Goal: Task Accomplishment & Management: Complete application form

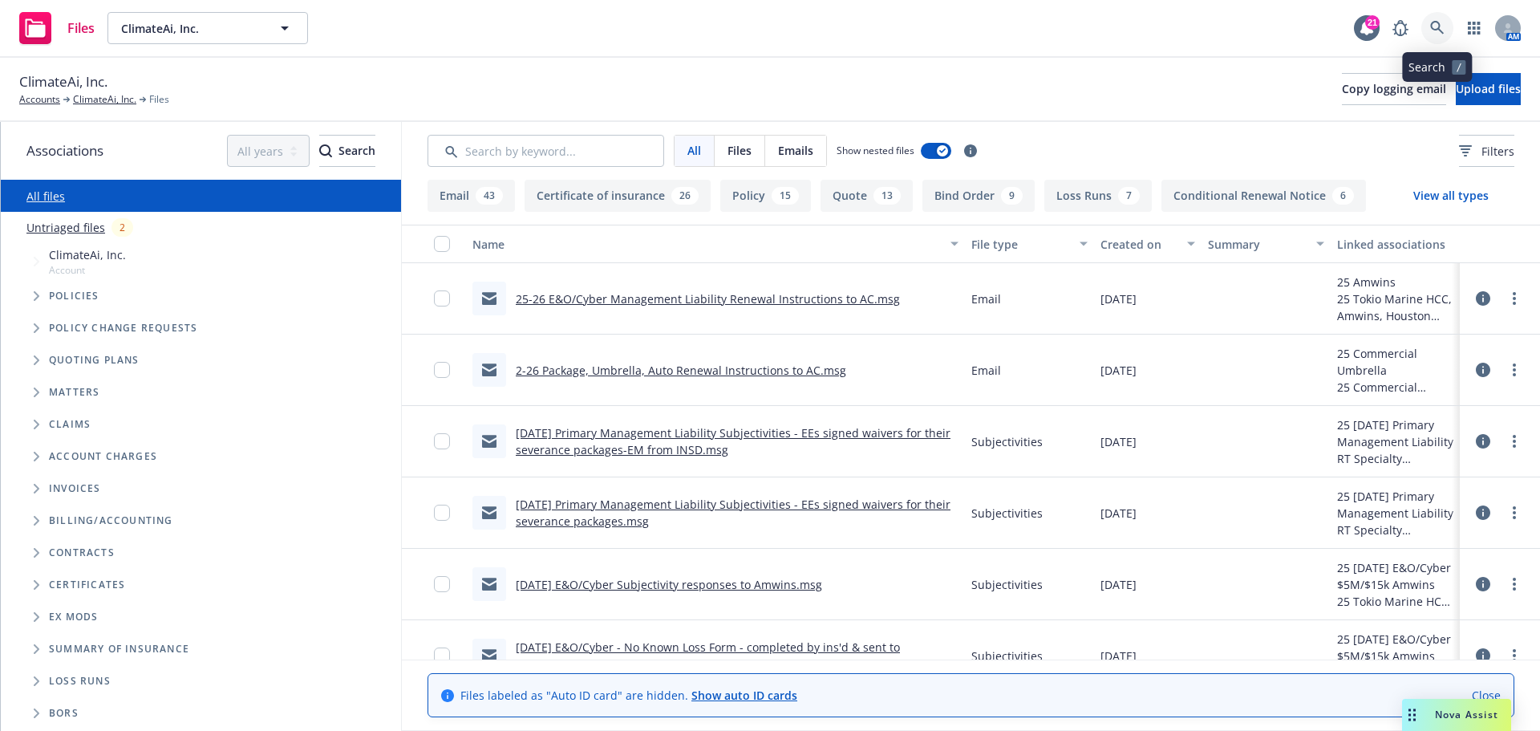
click at [1437, 22] on icon at bounding box center [1437, 28] width 14 height 14
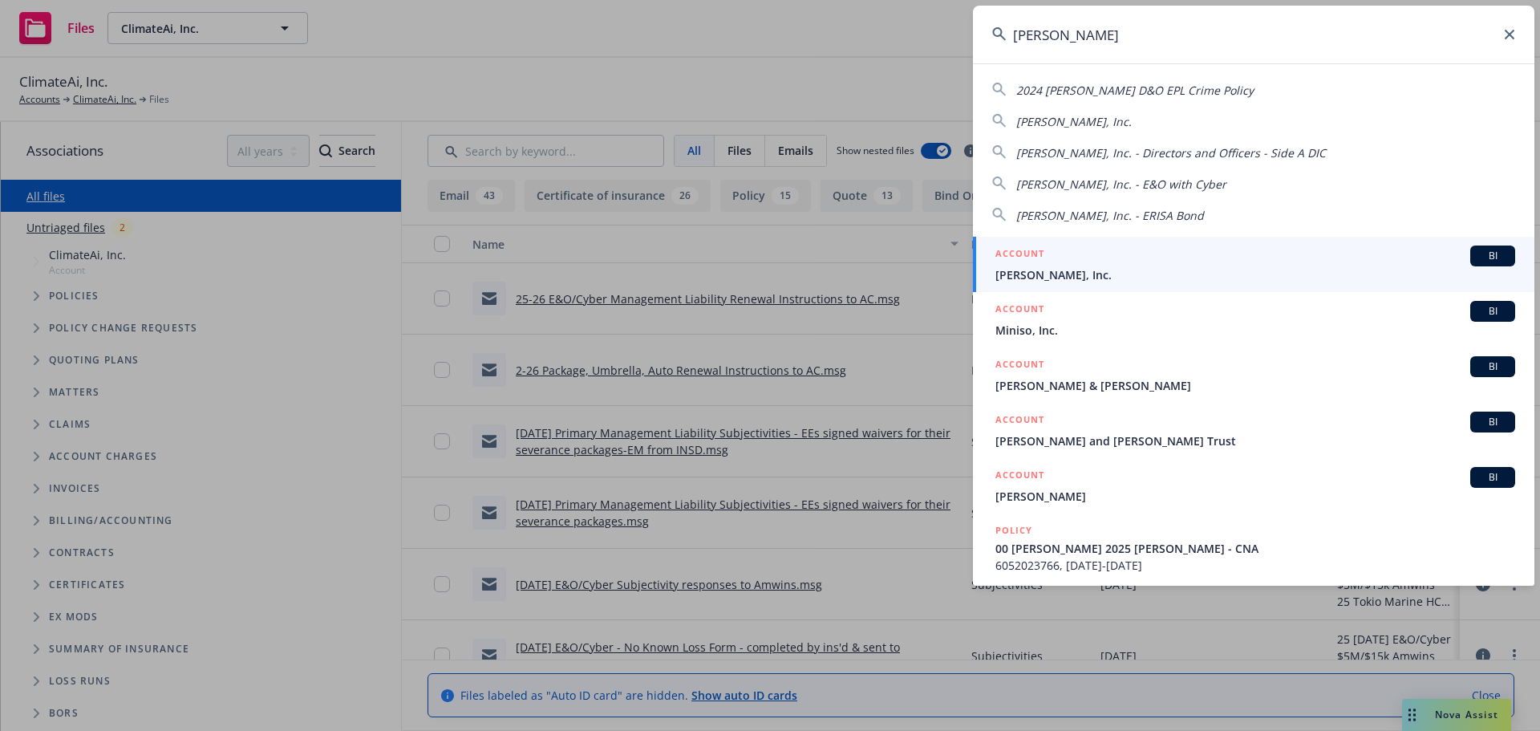
type input "minio"
drag, startPoint x: 1065, startPoint y: 274, endPoint x: 1064, endPoint y: 266, distance: 8.1
click at [1064, 274] on span "MinIO, Inc." at bounding box center [1255, 274] width 520 height 17
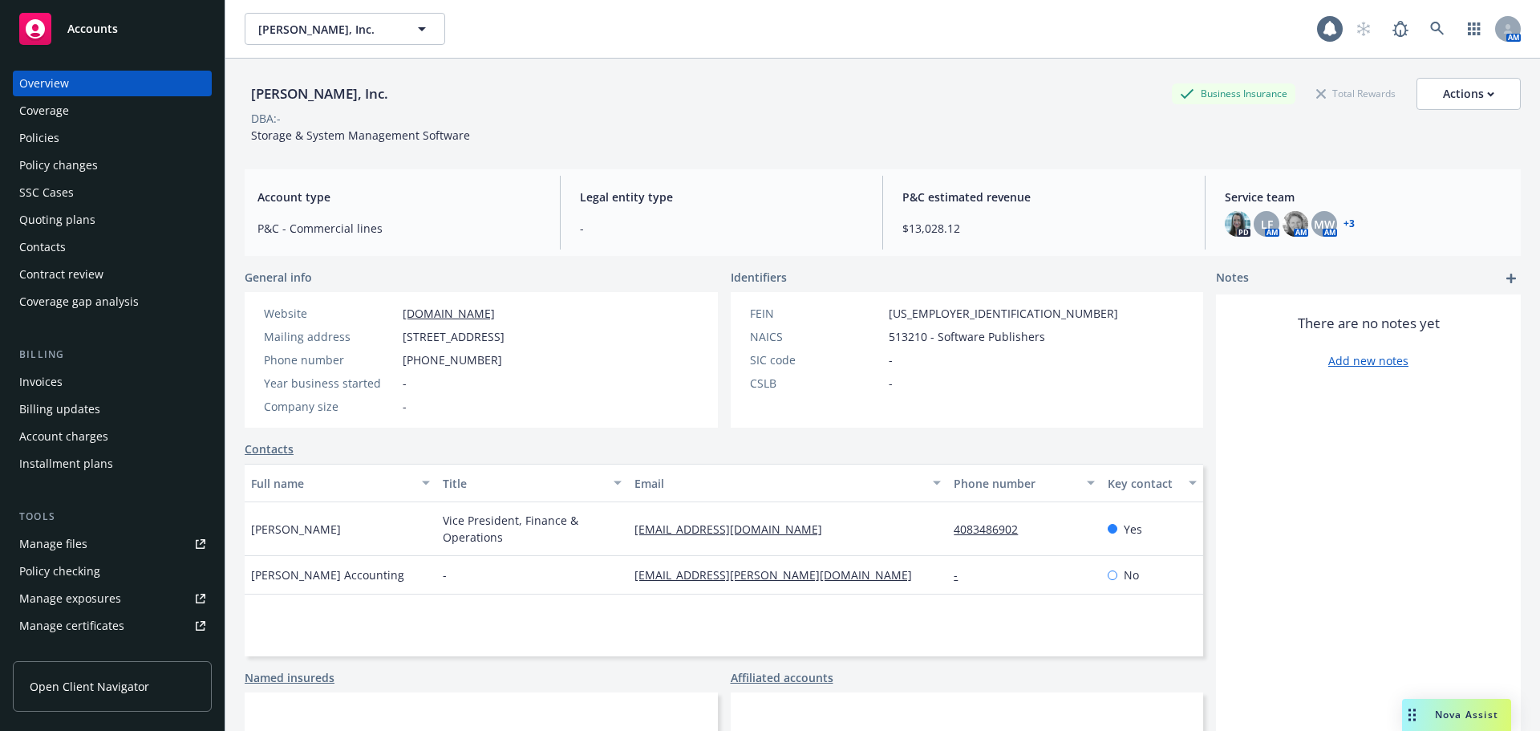
click at [38, 136] on div "Policies" at bounding box center [39, 138] width 40 height 26
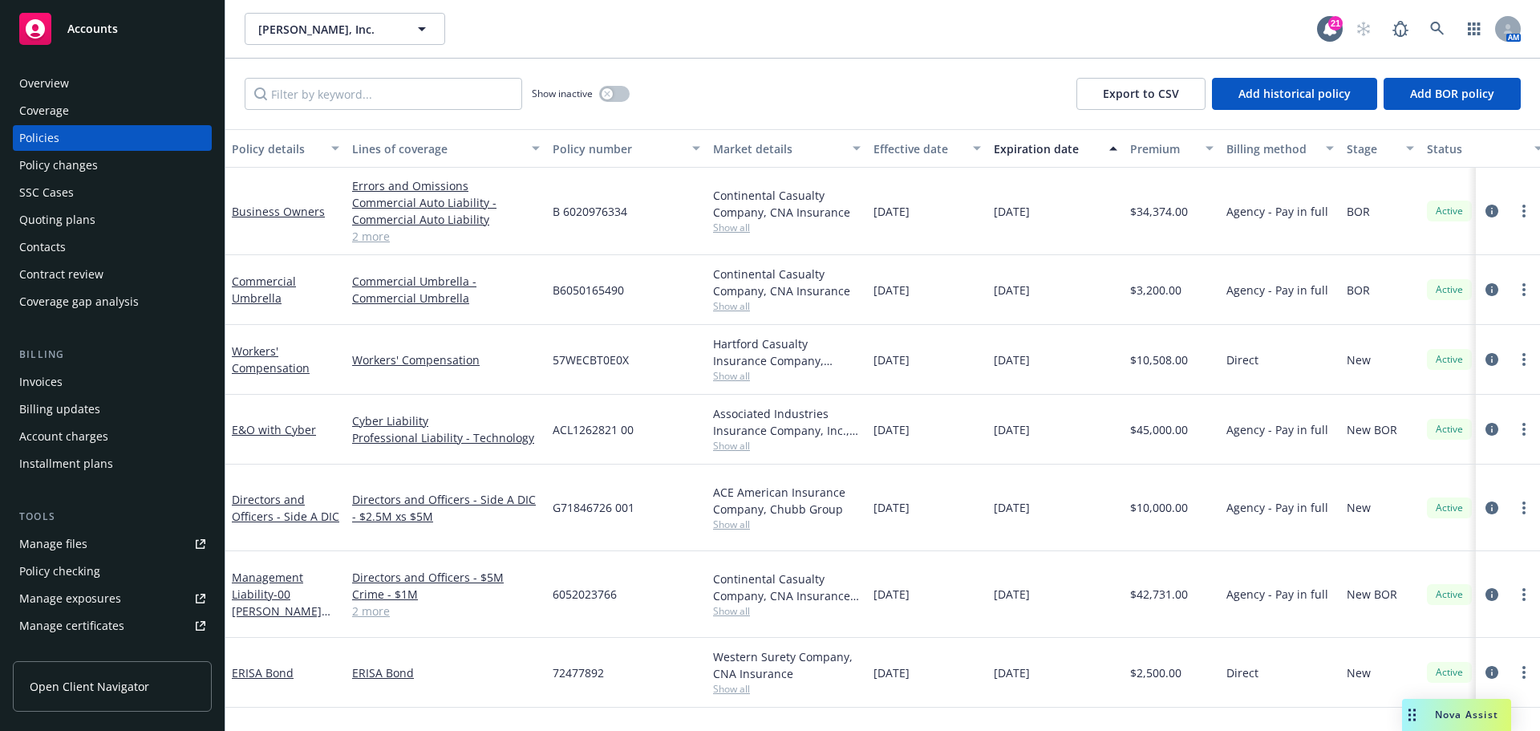
click at [62, 219] on div "Quoting plans" at bounding box center [57, 220] width 76 height 26
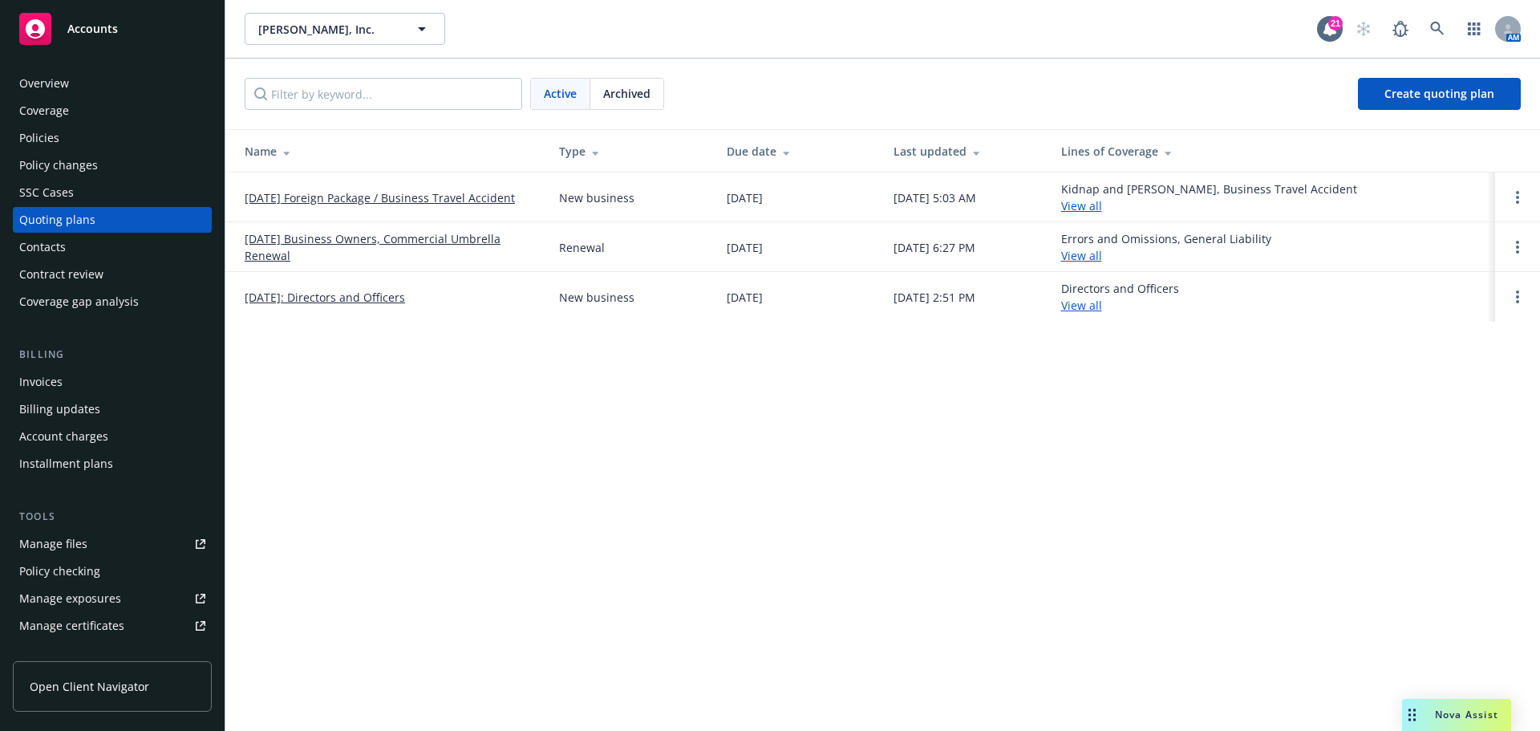
click at [350, 201] on link "[DATE] Foreign Package / Business Travel Accident" at bounding box center [380, 197] width 270 height 17
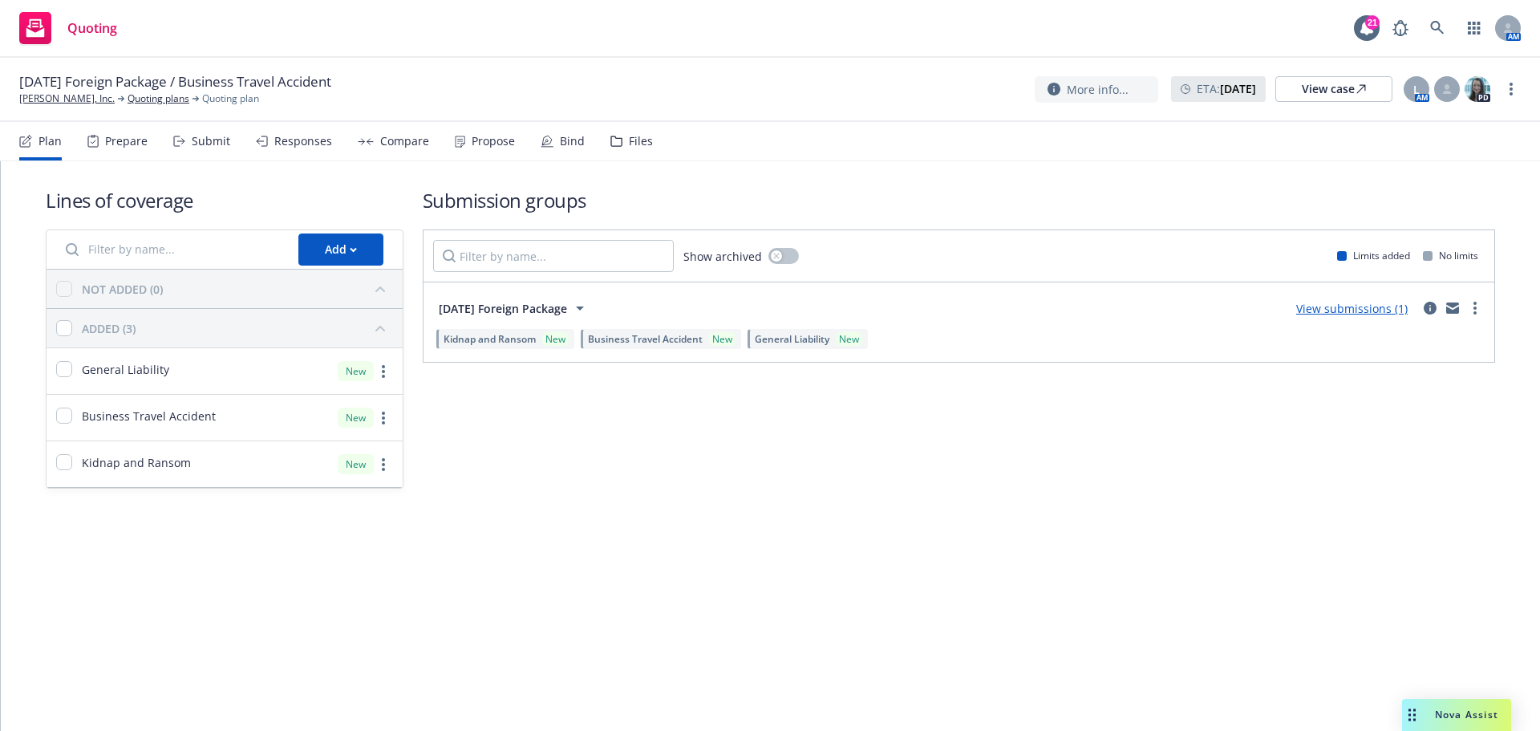
click at [193, 145] on div "Submit" at bounding box center [211, 141] width 38 height 13
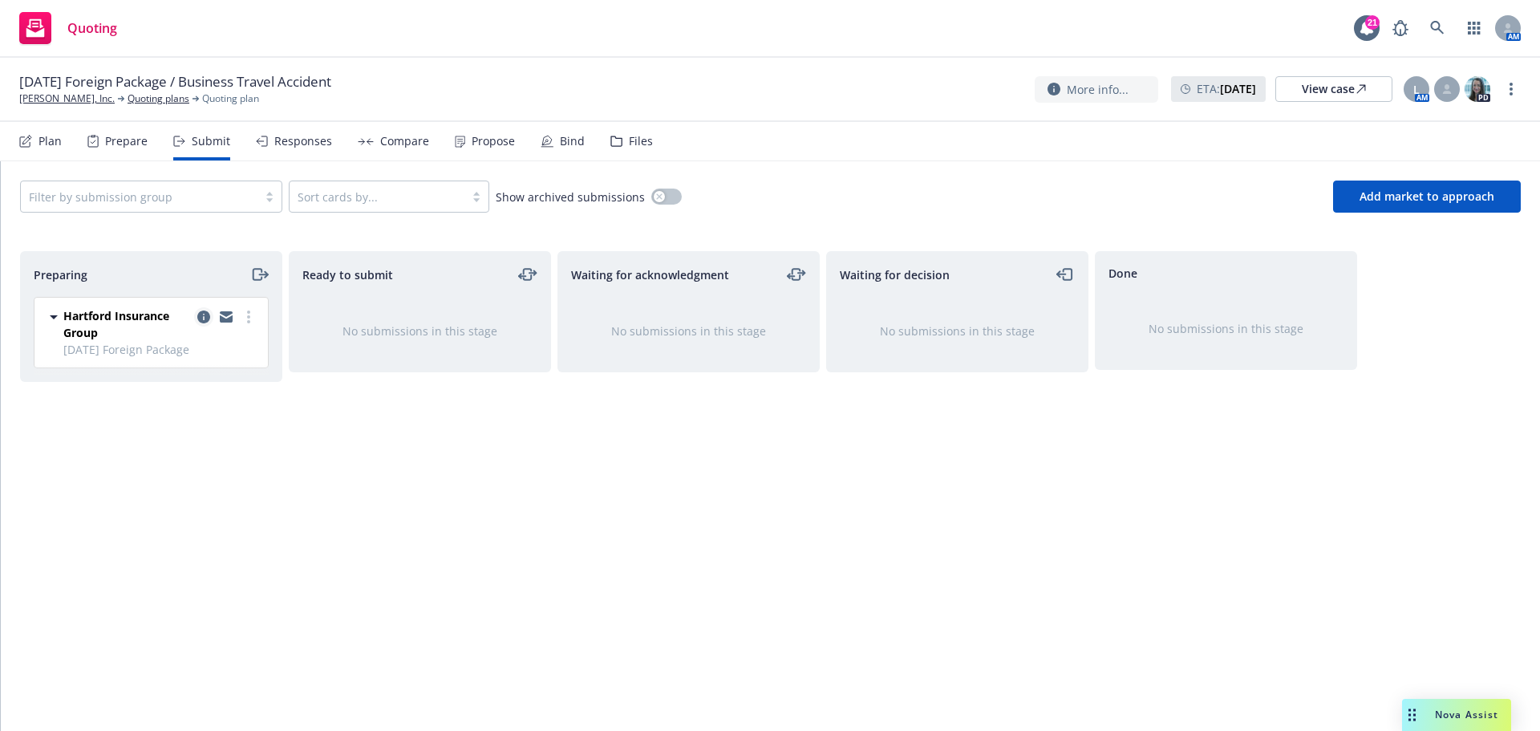
click at [201, 320] on icon "copy logging email" at bounding box center [203, 316] width 13 height 13
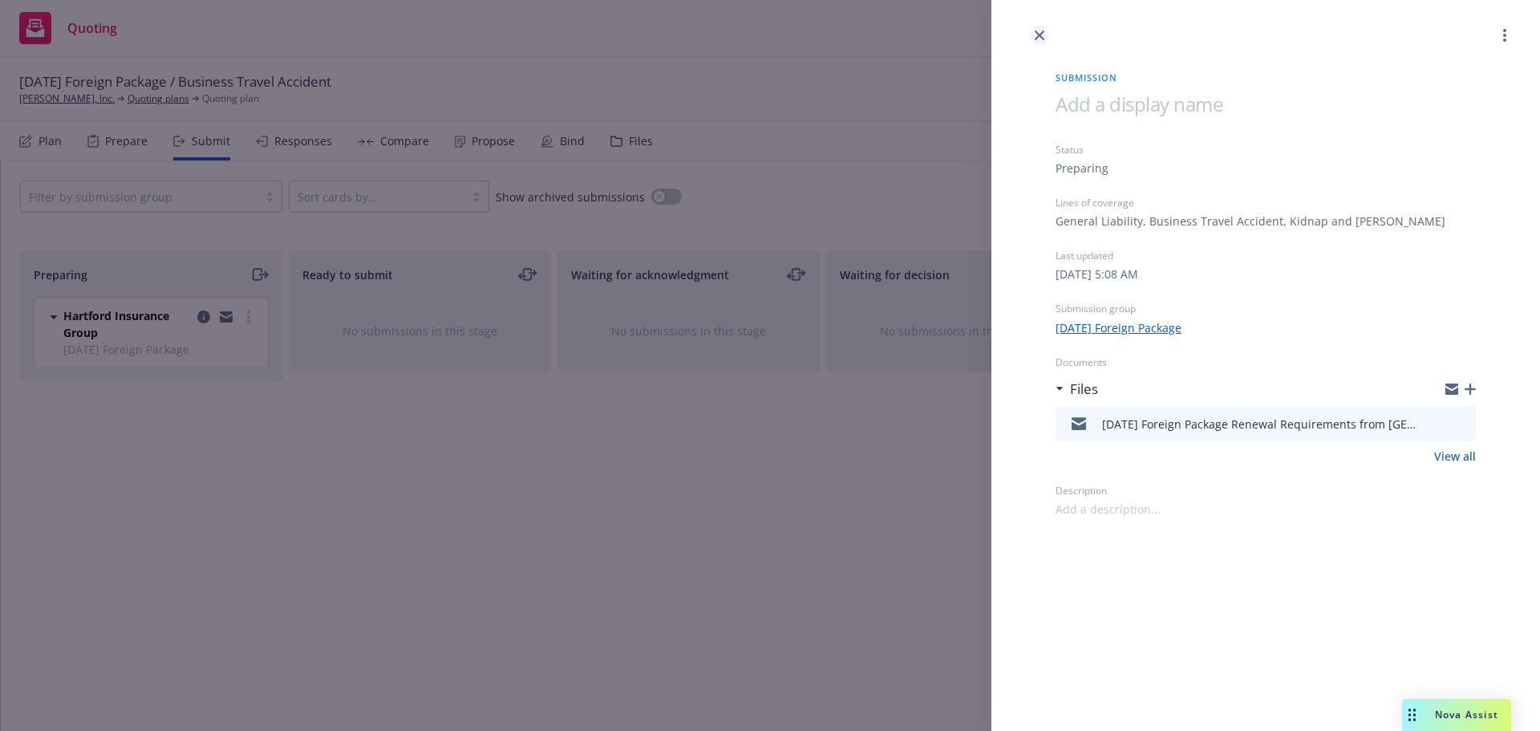
click at [1044, 29] on link "close" at bounding box center [1039, 35] width 19 height 19
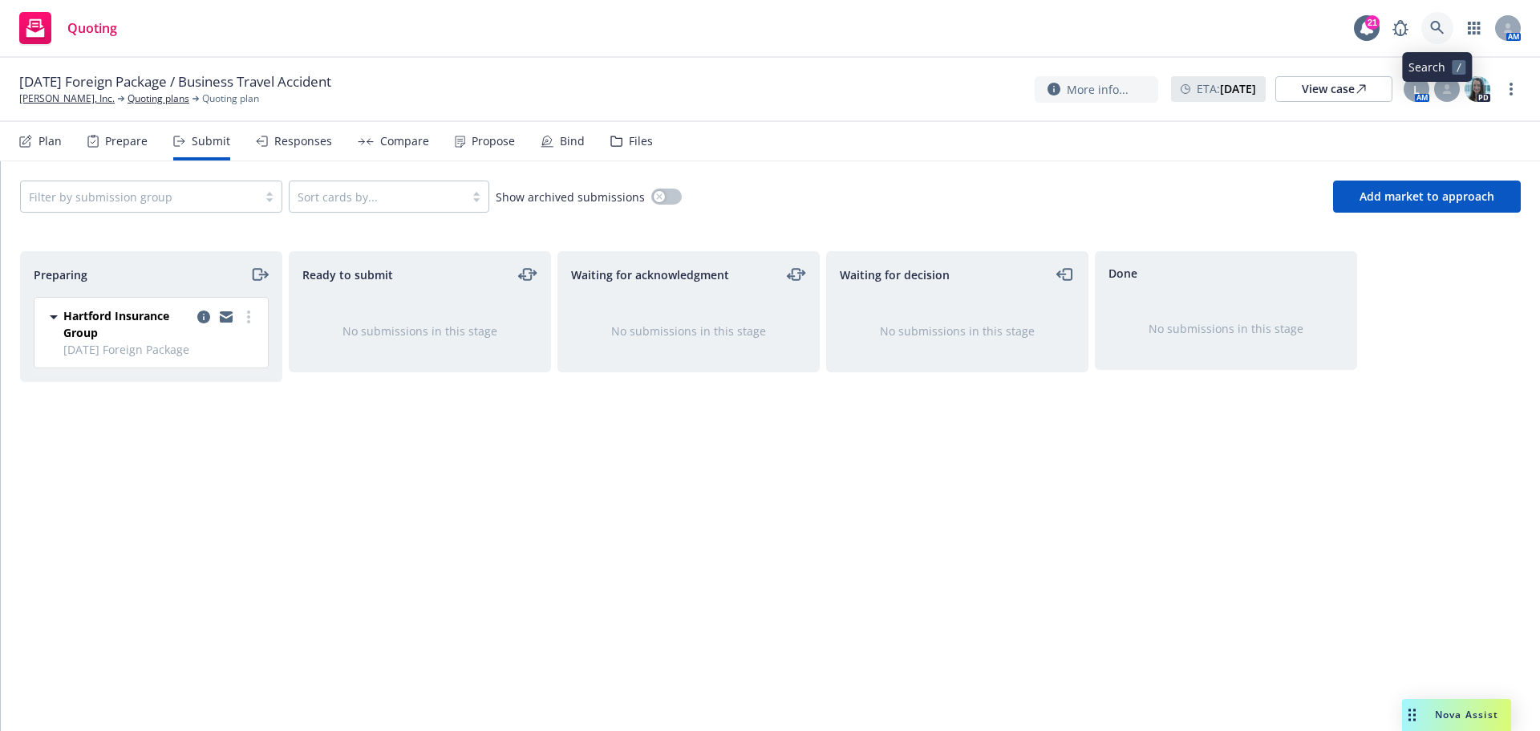
click at [1434, 23] on icon at bounding box center [1437, 28] width 14 height 14
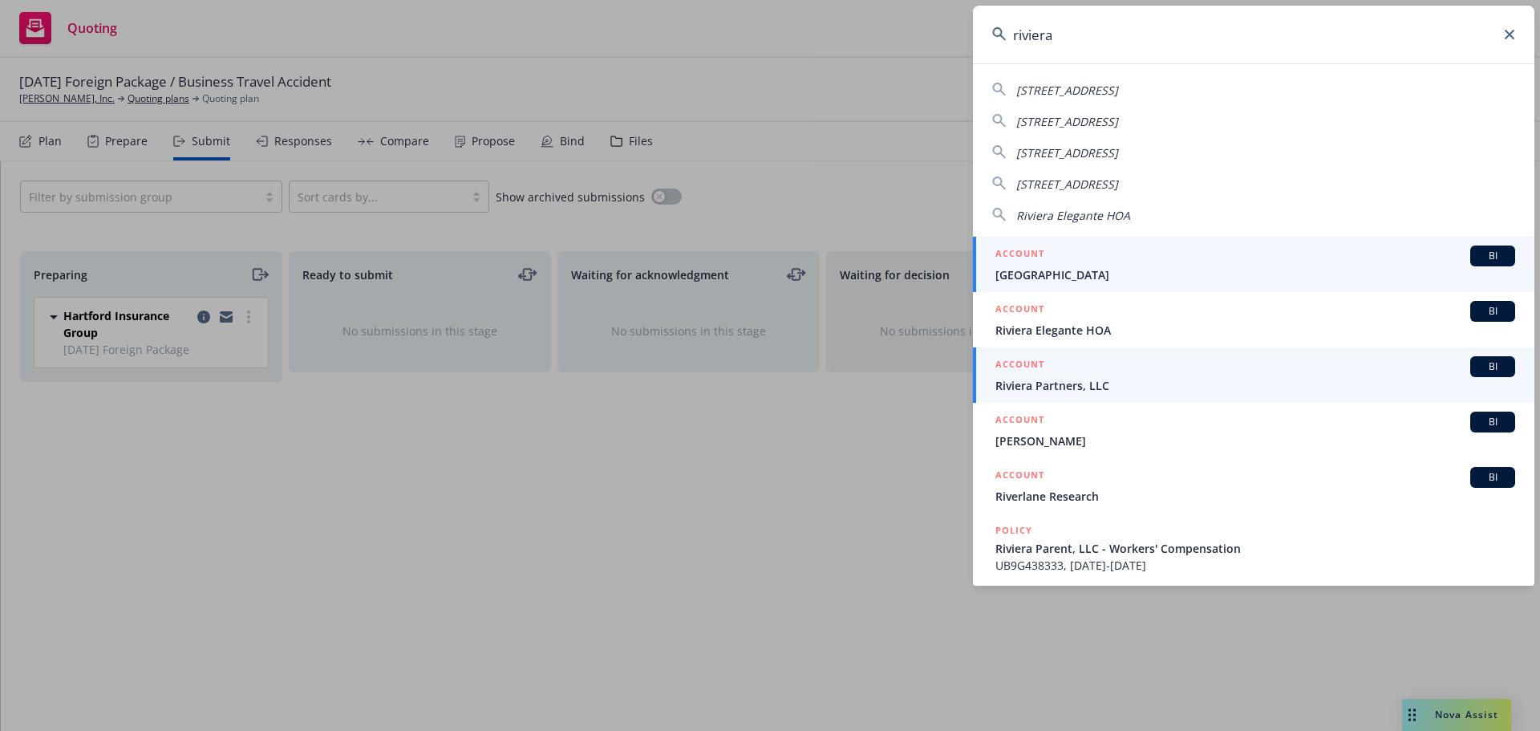
type input "riviera"
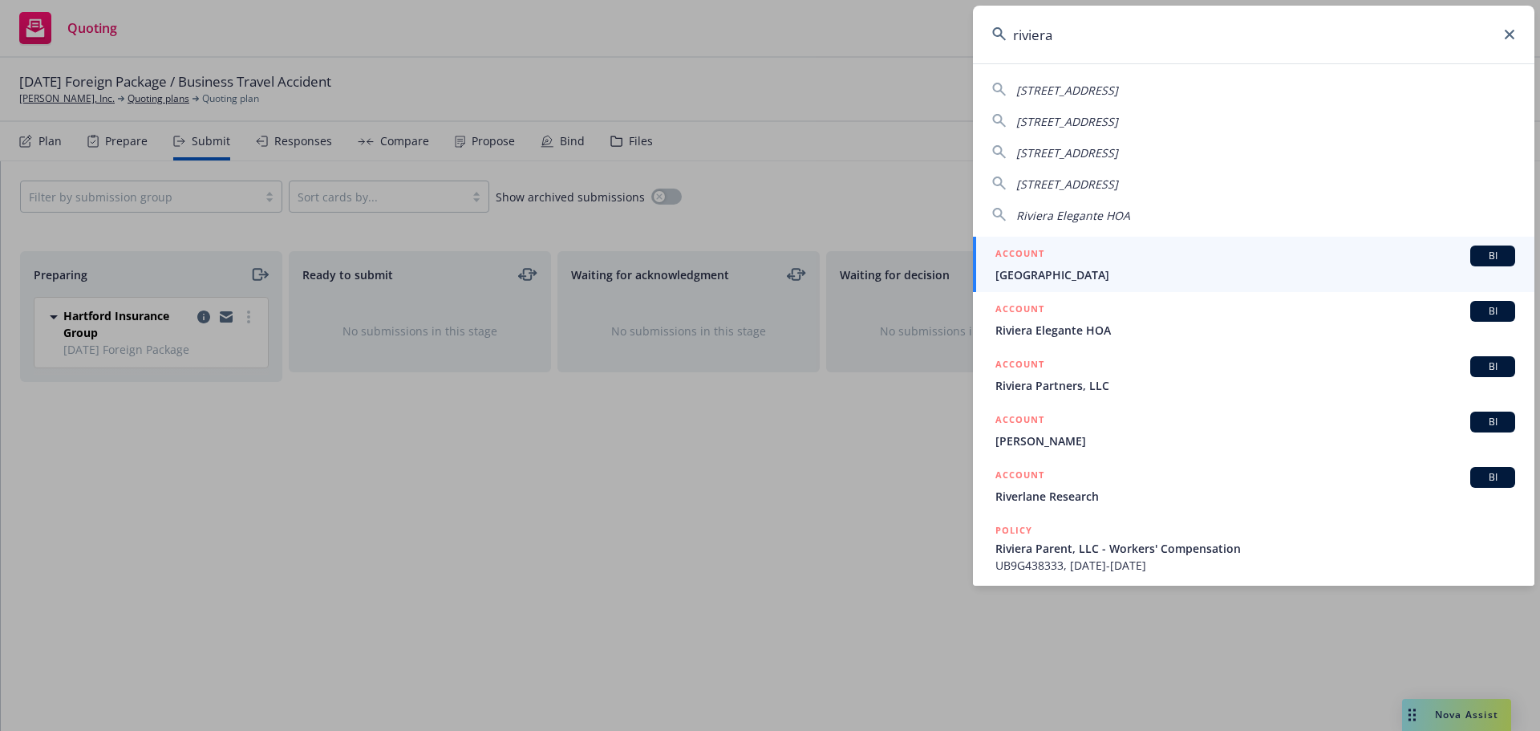
click at [1019, 386] on span "Riviera Partners, LLC" at bounding box center [1255, 385] width 520 height 17
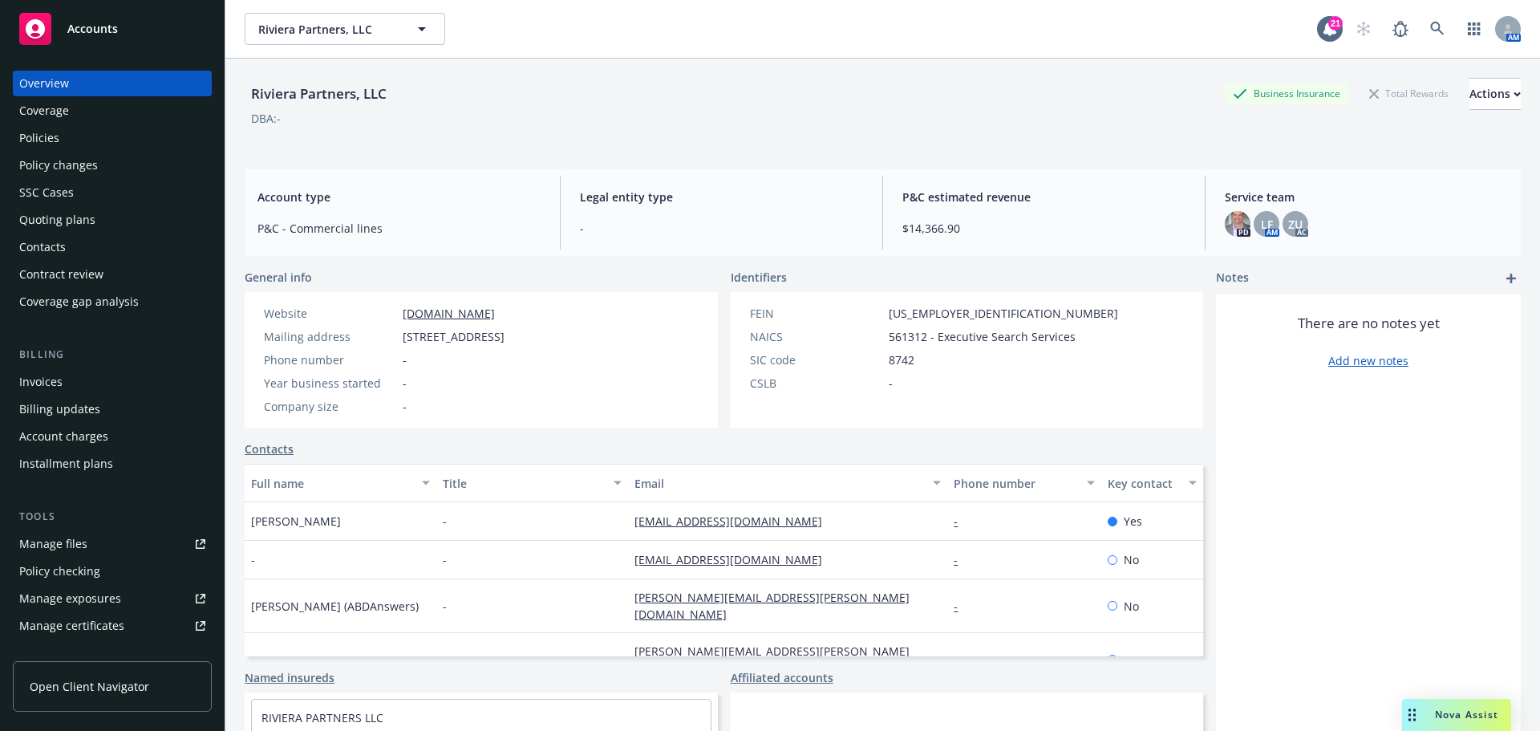
click at [36, 145] on div "Policies" at bounding box center [39, 138] width 40 height 26
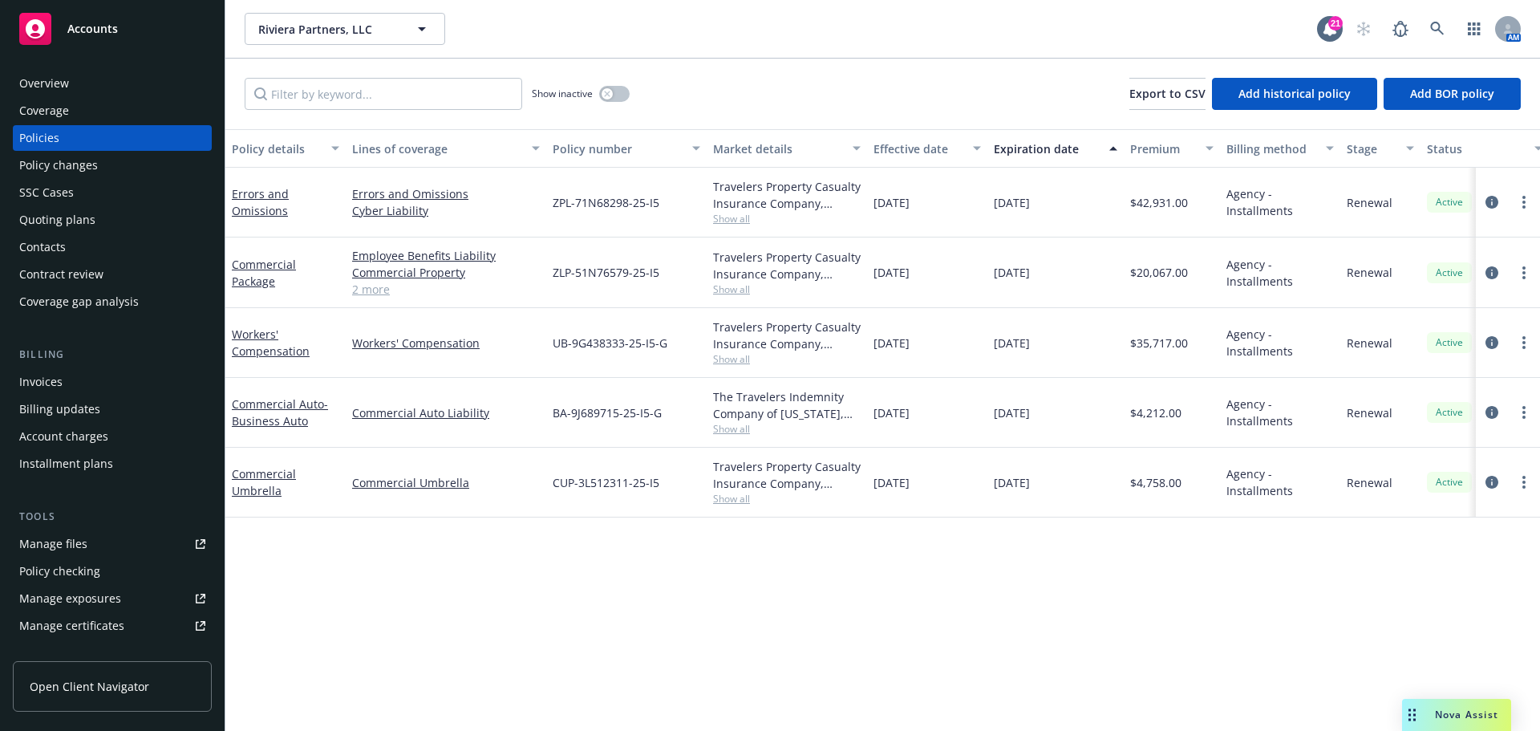
drag, startPoint x: 68, startPoint y: 220, endPoint x: 89, endPoint y: 213, distance: 22.1
click at [68, 221] on div "Quoting plans" at bounding box center [57, 220] width 76 height 26
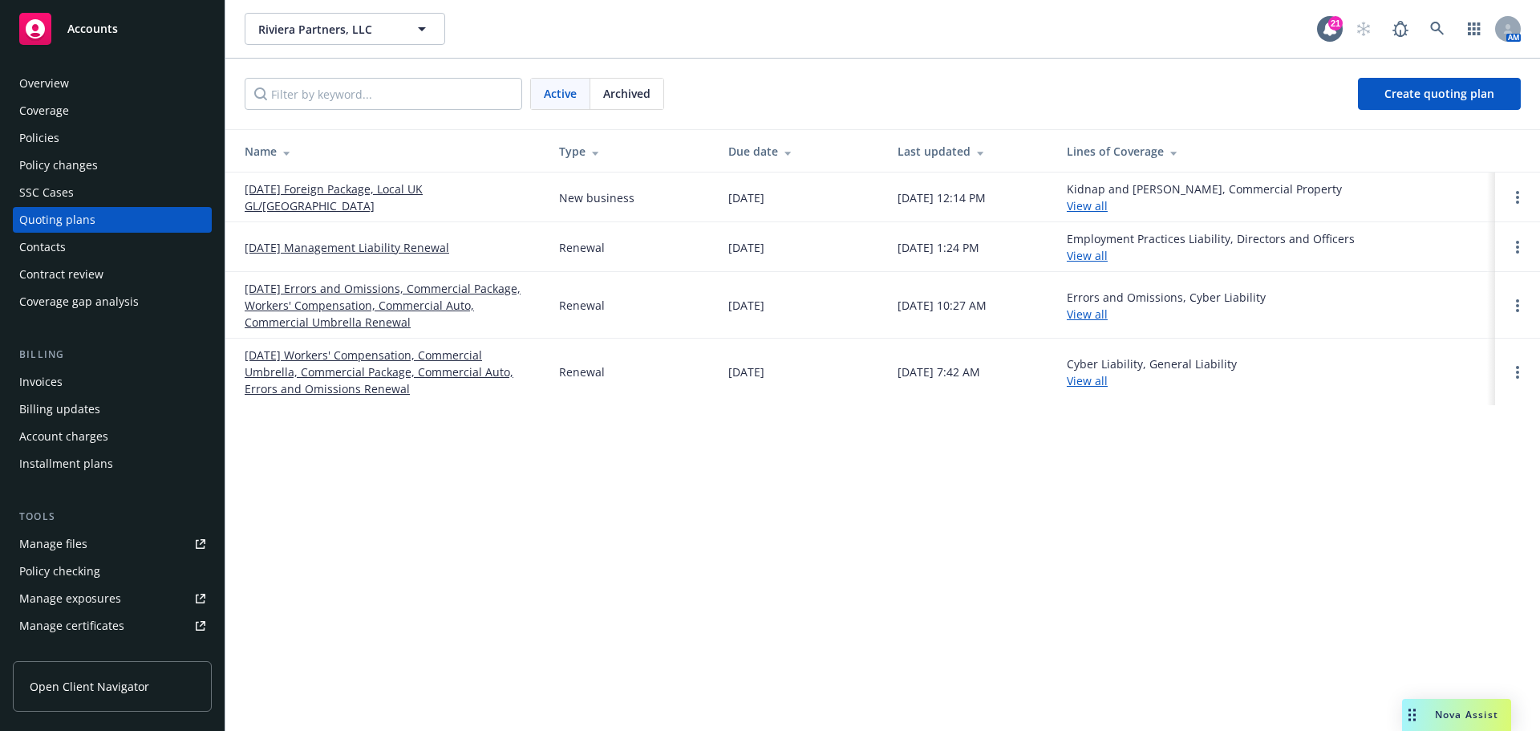
click at [365, 247] on link "[DATE] Management Liability Renewal" at bounding box center [347, 247] width 205 height 17
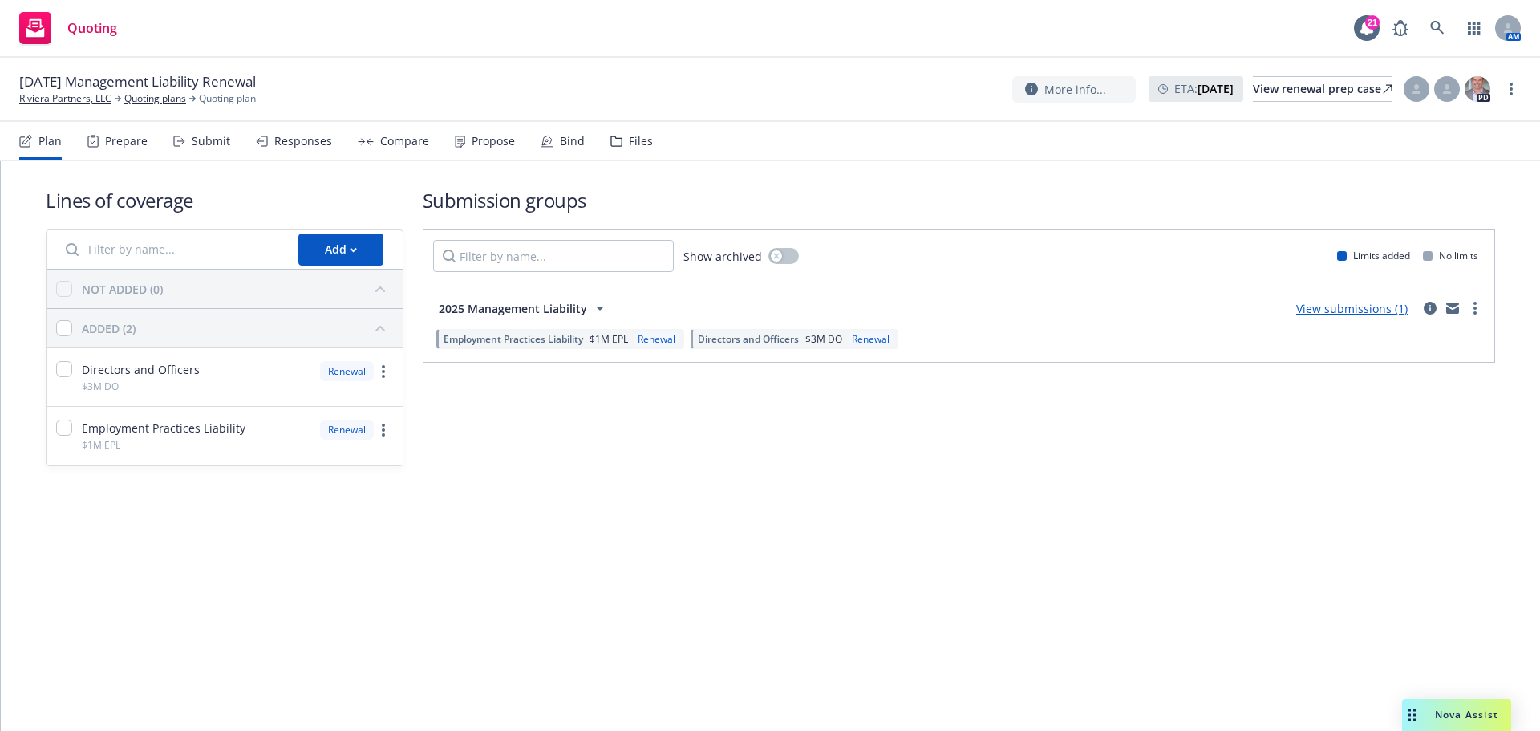
click at [483, 144] on div "Propose" at bounding box center [493, 141] width 43 height 13
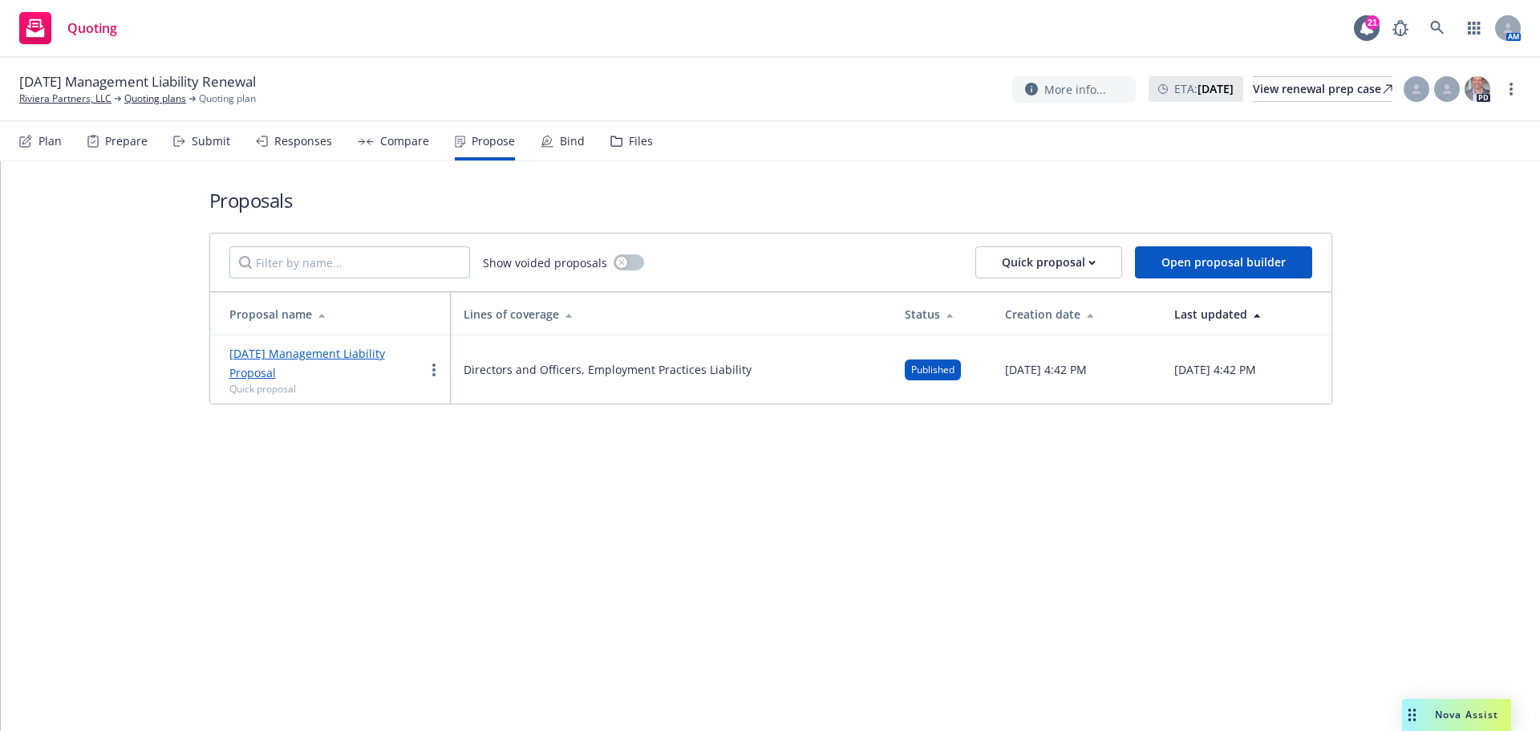
click at [568, 146] on div "Bind" at bounding box center [572, 141] width 25 height 13
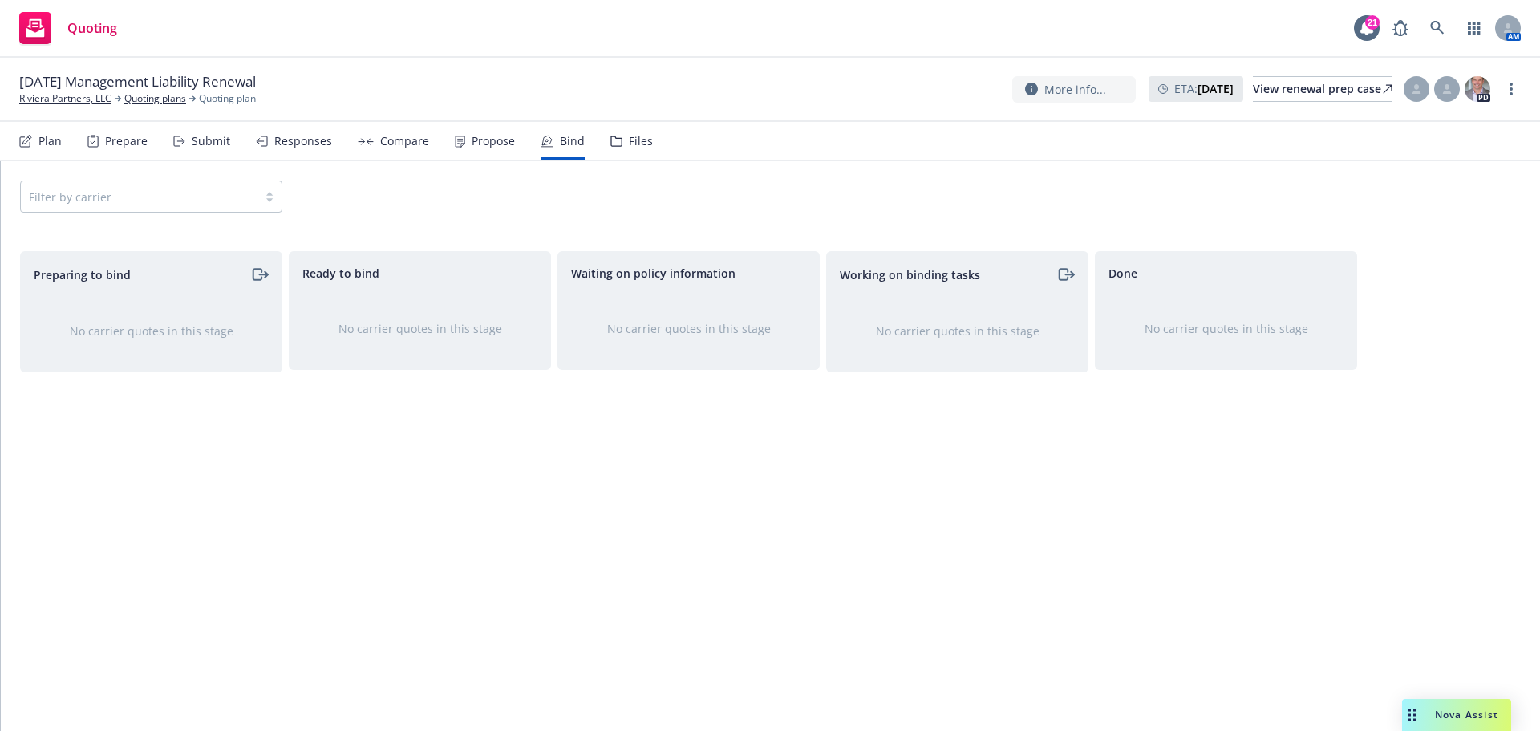
click at [484, 140] on div "Propose" at bounding box center [493, 141] width 43 height 13
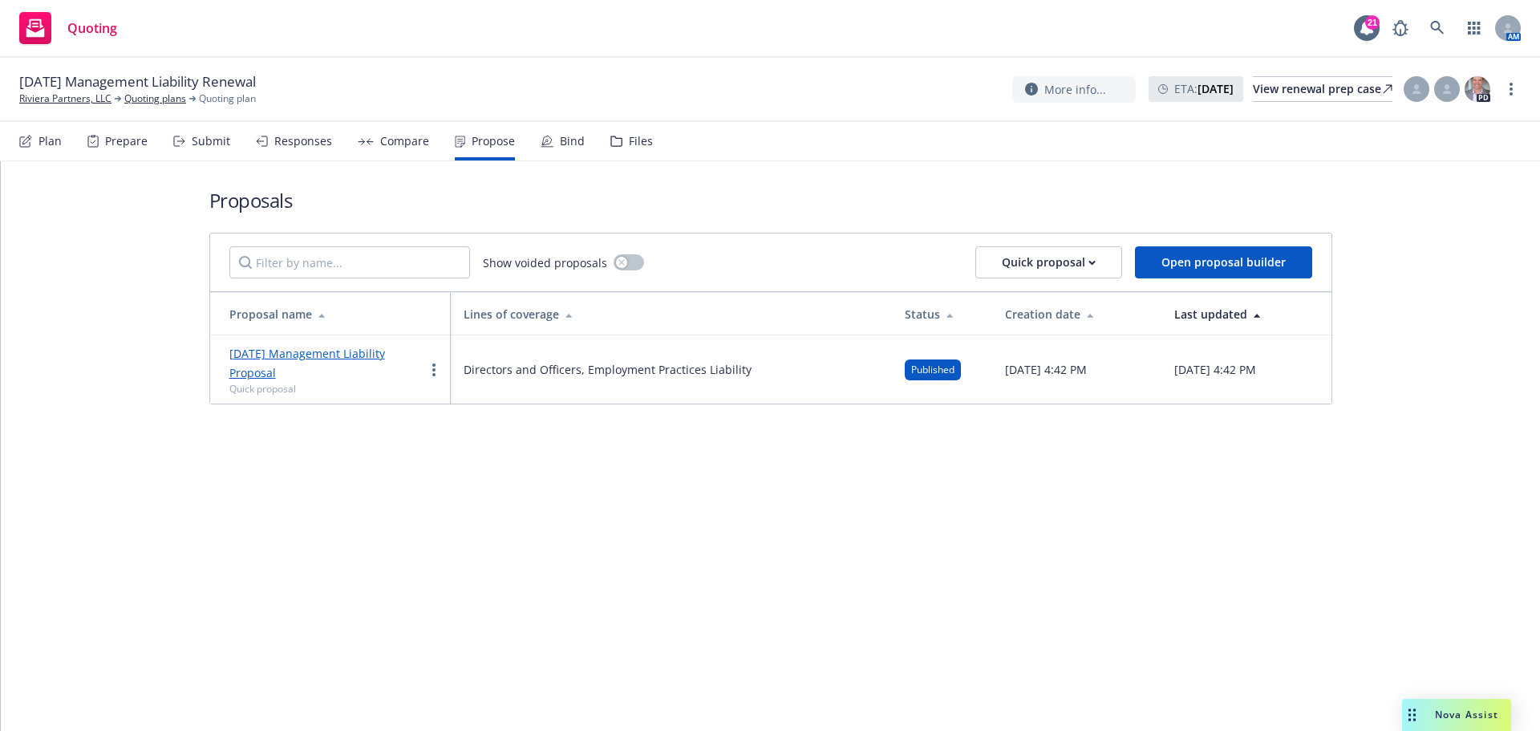
click at [207, 144] on div "Submit" at bounding box center [211, 141] width 38 height 13
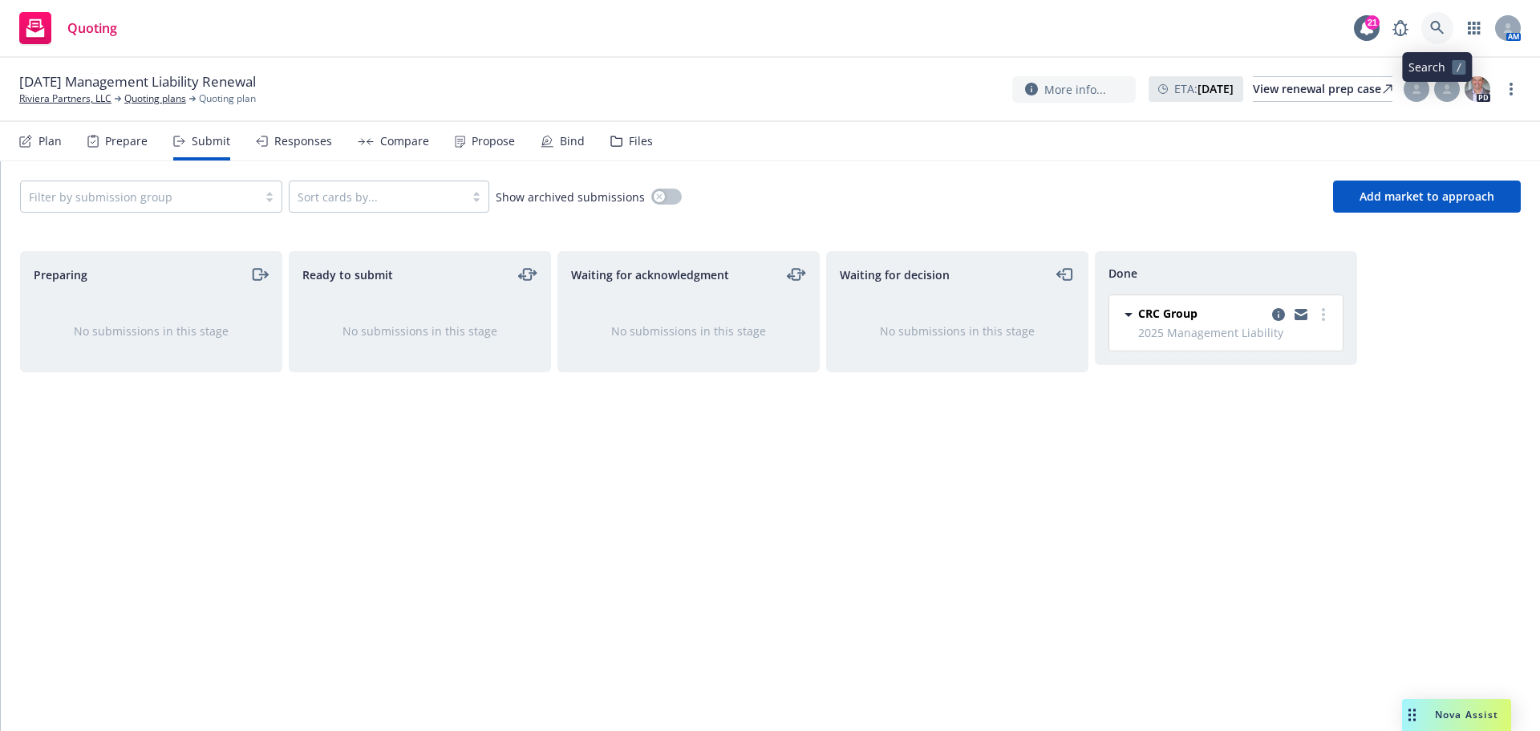
click at [1445, 26] on link at bounding box center [1437, 28] width 32 height 32
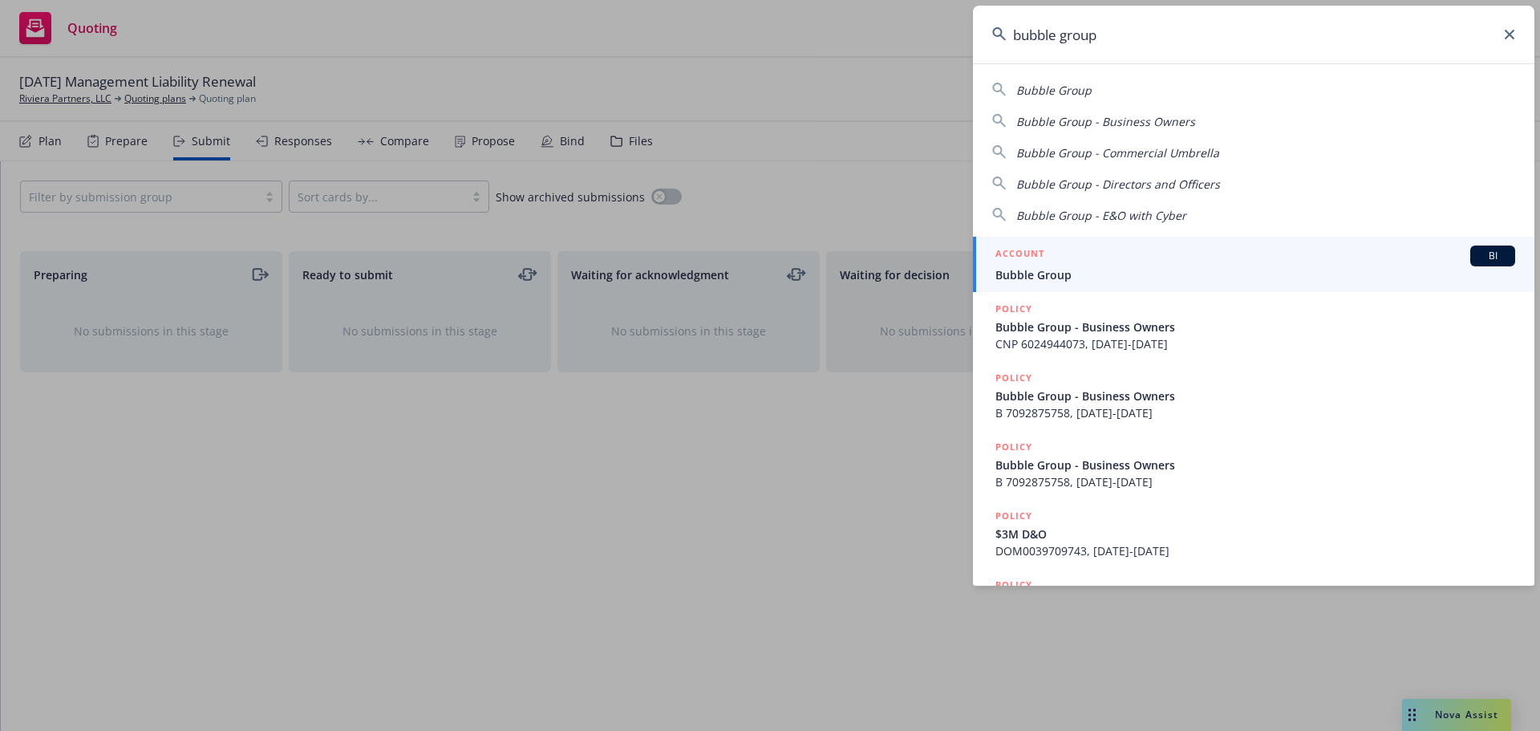
type input "bubble group"
click at [1046, 267] on span "Bubble Group" at bounding box center [1255, 274] width 520 height 17
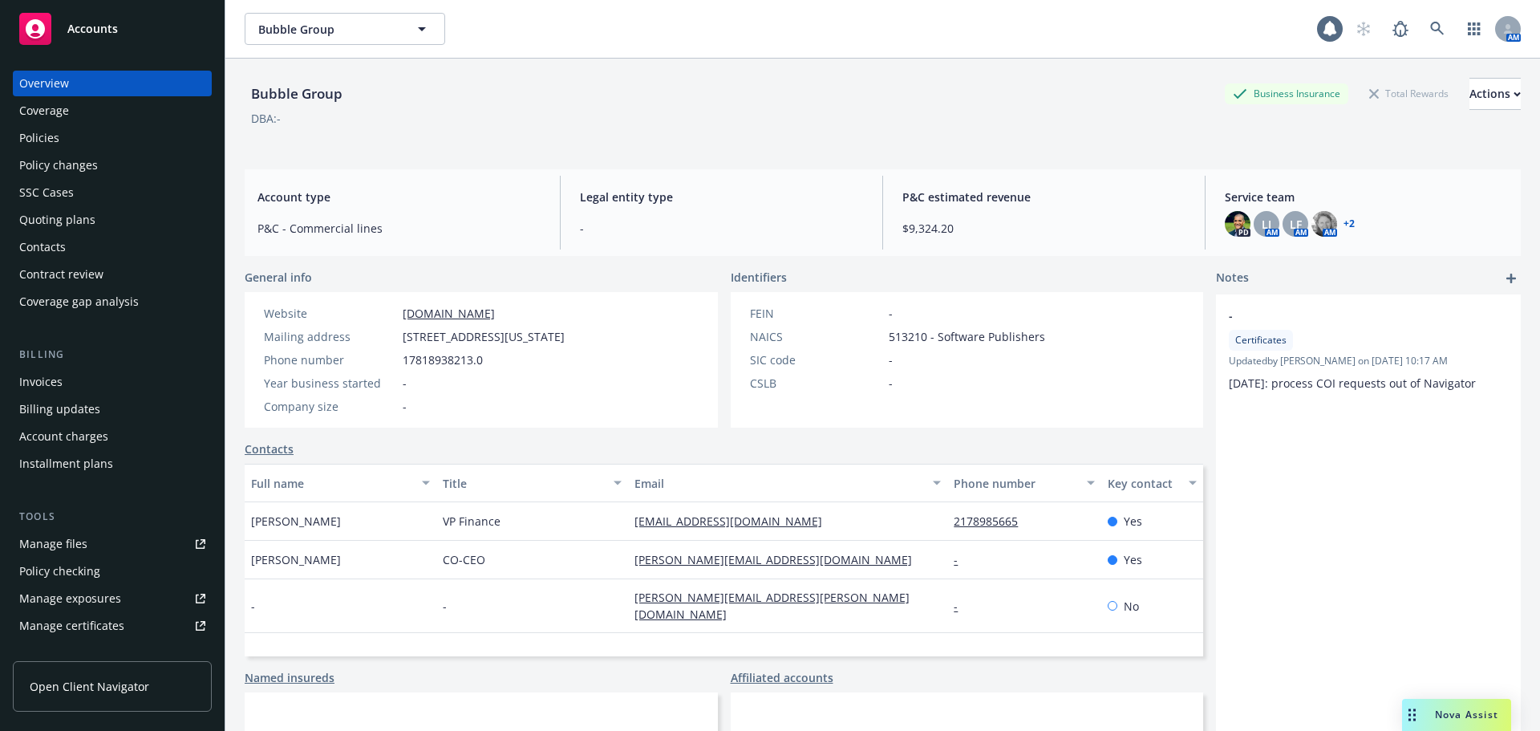
click at [53, 143] on div "Policies" at bounding box center [39, 138] width 40 height 26
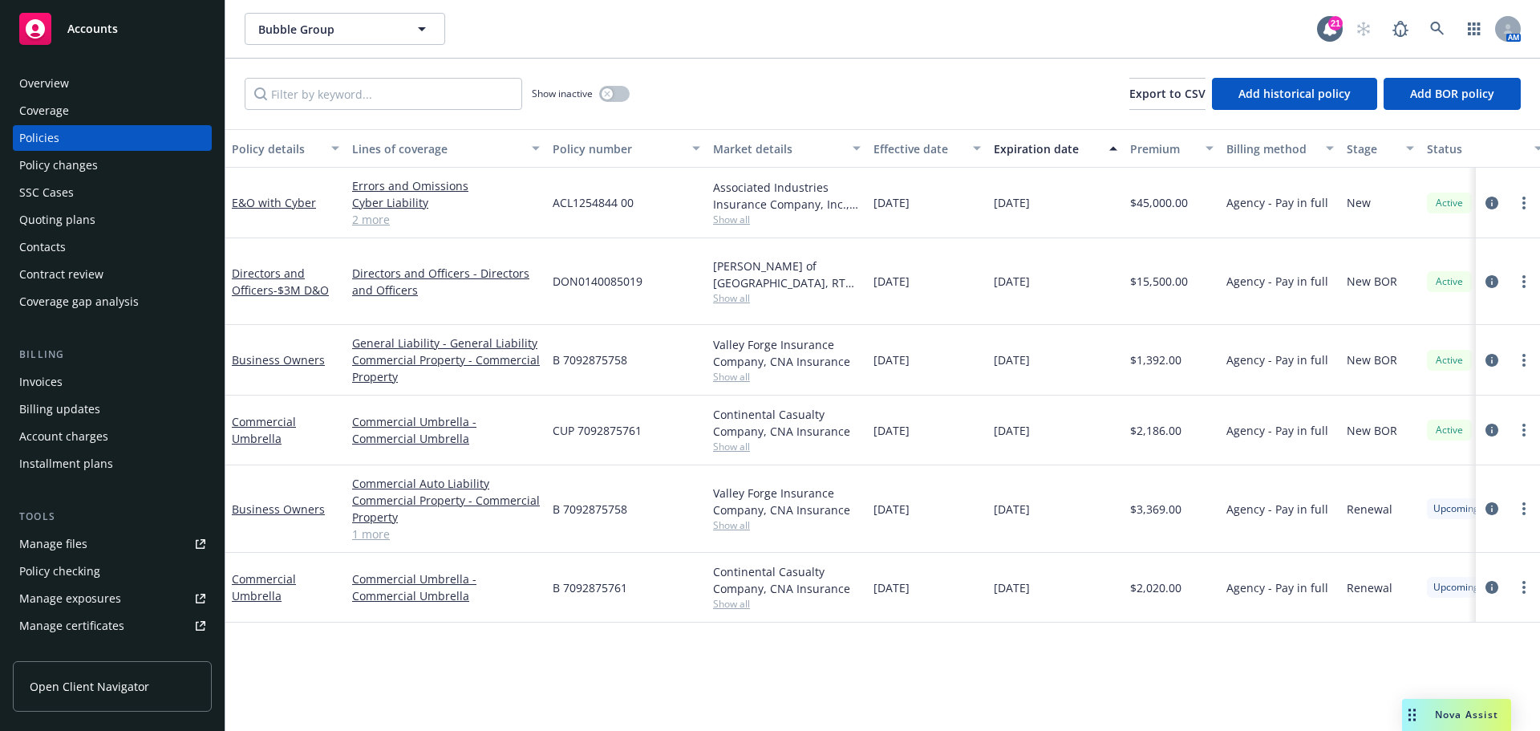
click at [71, 226] on div "Quoting plans" at bounding box center [57, 220] width 76 height 26
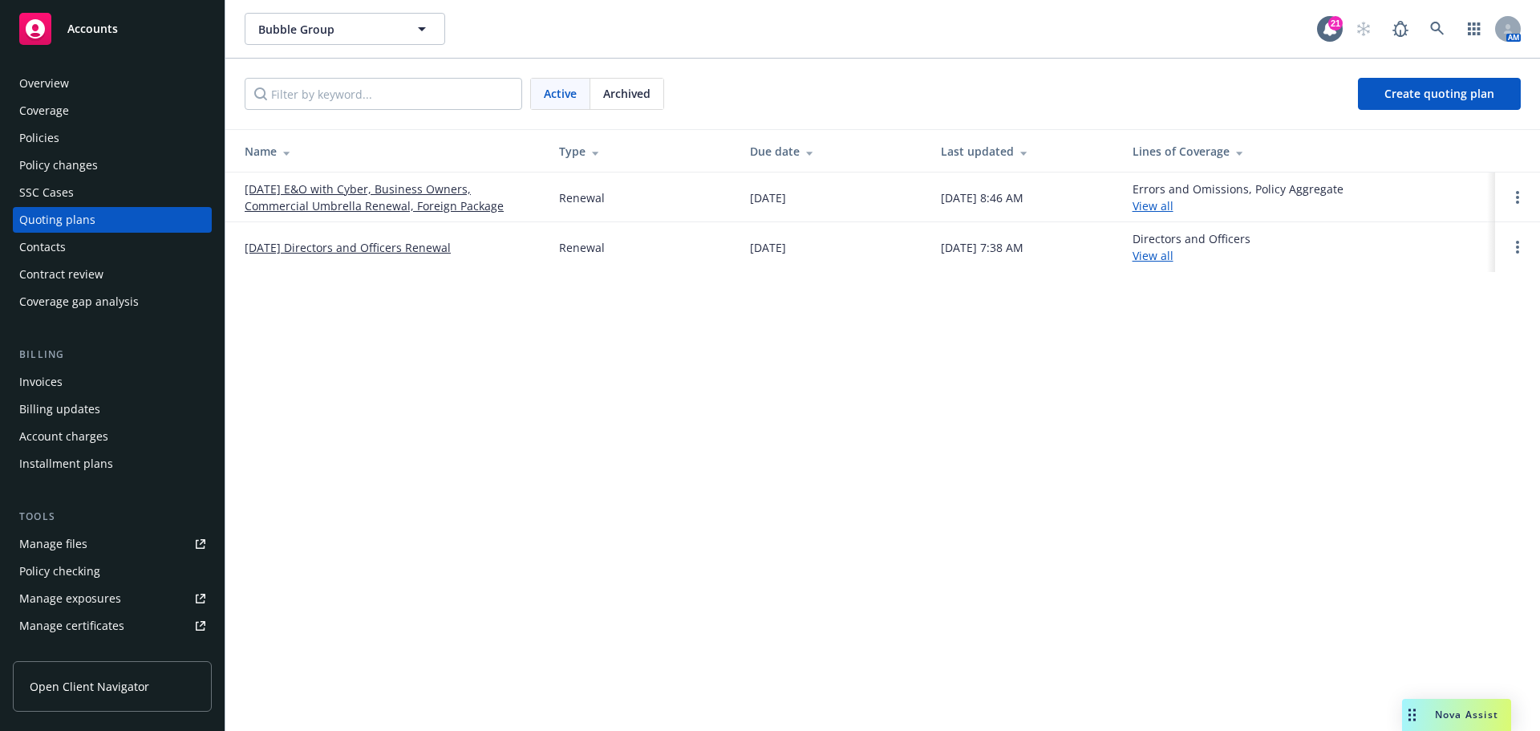
click at [354, 201] on link "[DATE] E&O with Cyber, Business Owners, Commercial Umbrella Renewal, Foreign Pa…" at bounding box center [389, 197] width 289 height 34
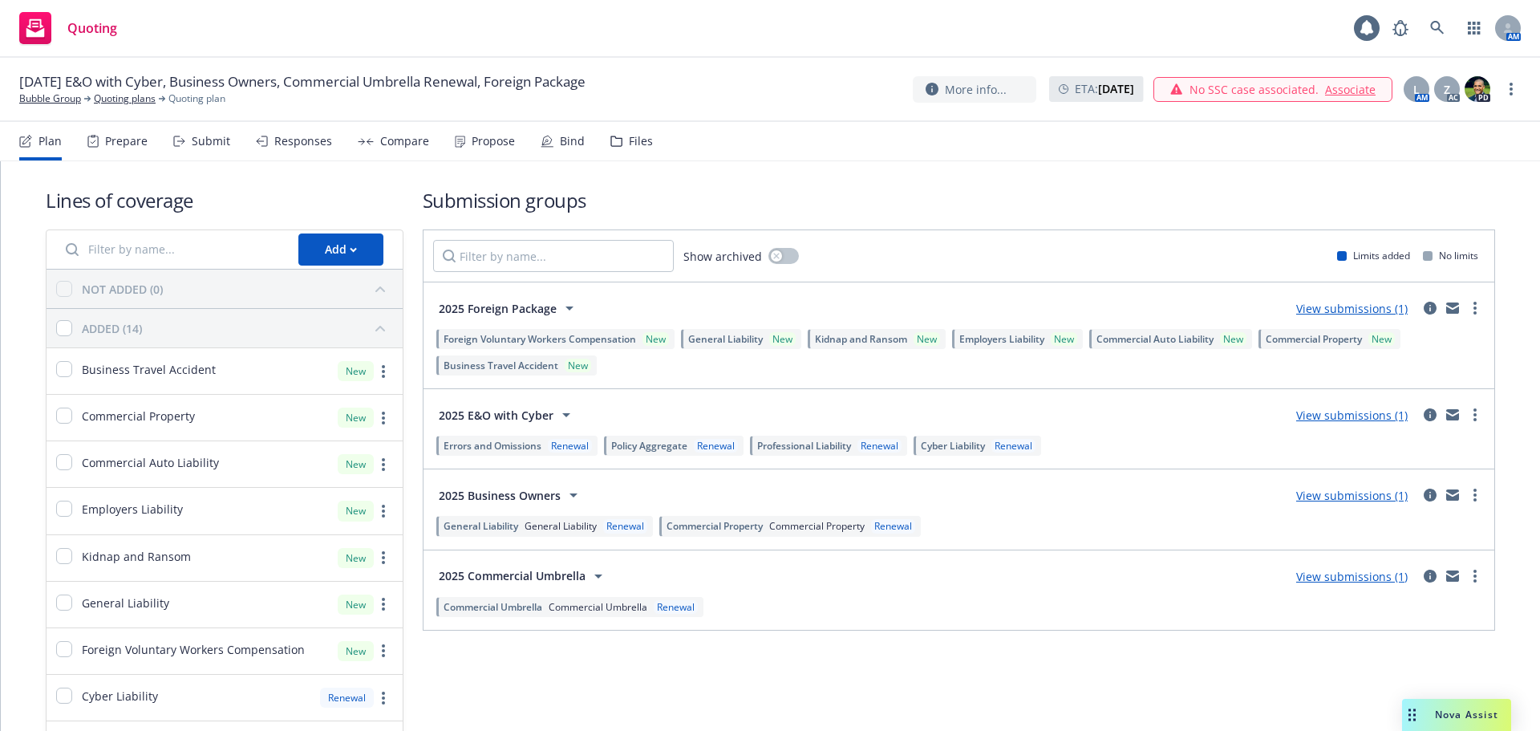
click at [476, 148] on div "Propose" at bounding box center [485, 141] width 60 height 38
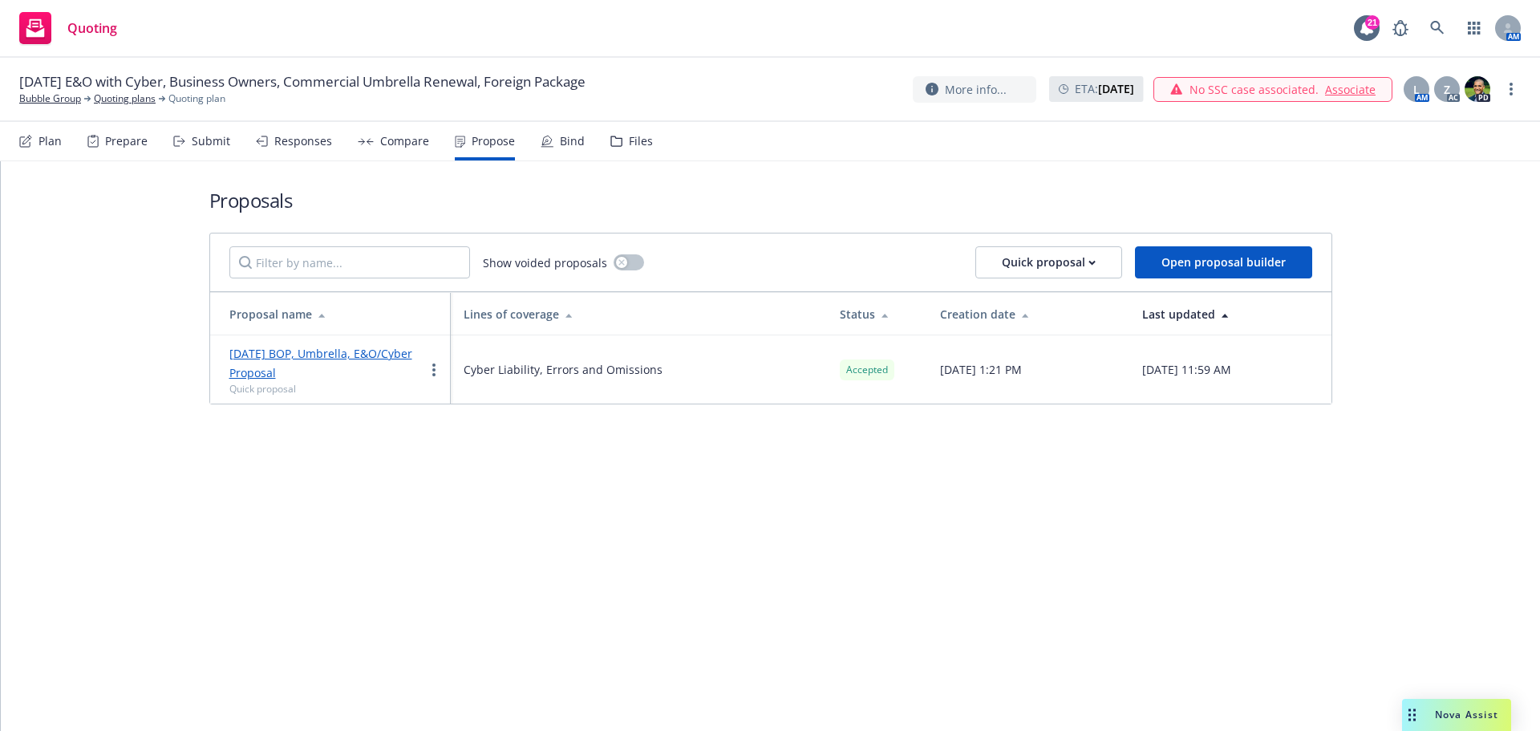
click at [284, 355] on link "[DATE] BOP, Umbrella, E&O/Cyber Proposal" at bounding box center [320, 363] width 183 height 34
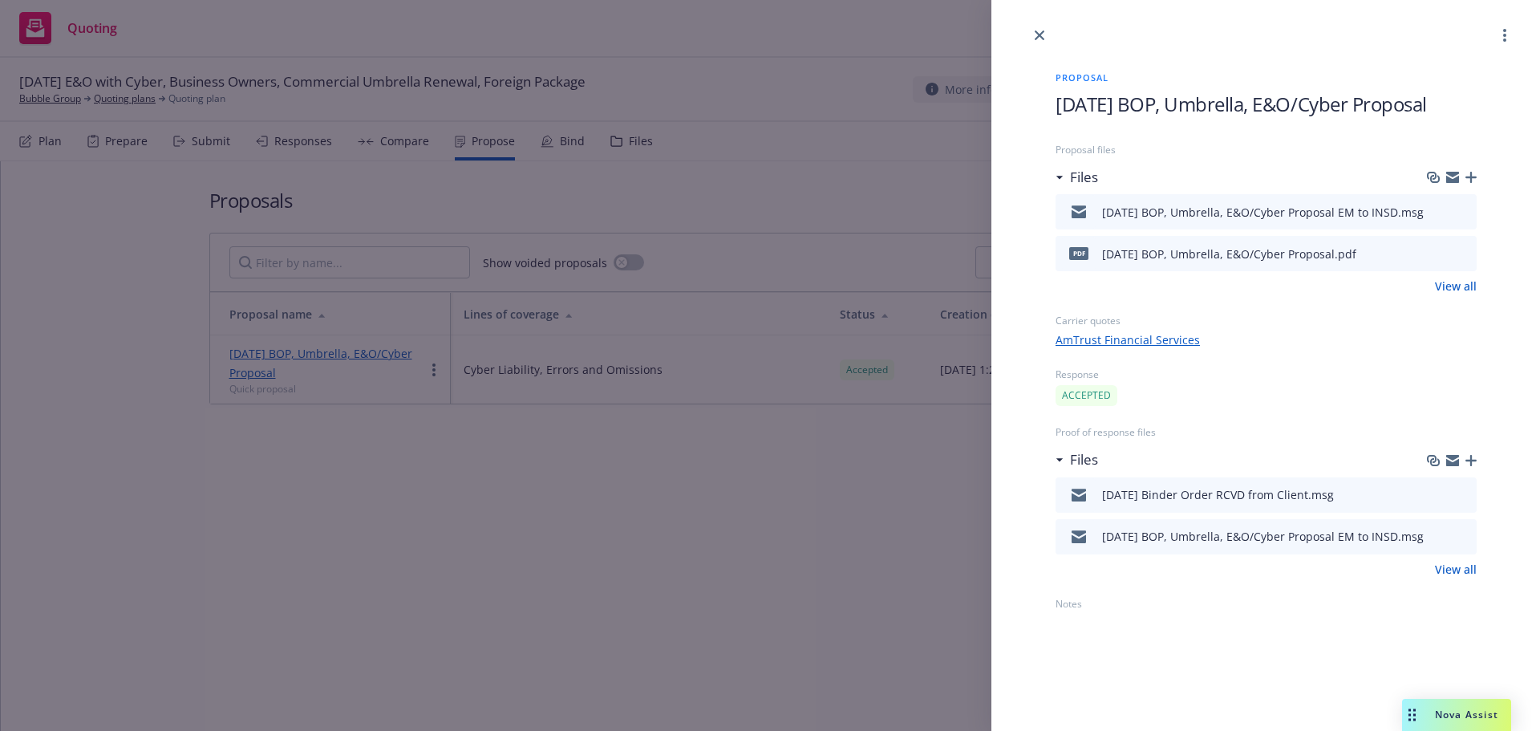
click at [1468, 496] on icon "preview file" at bounding box center [1461, 493] width 14 height 11
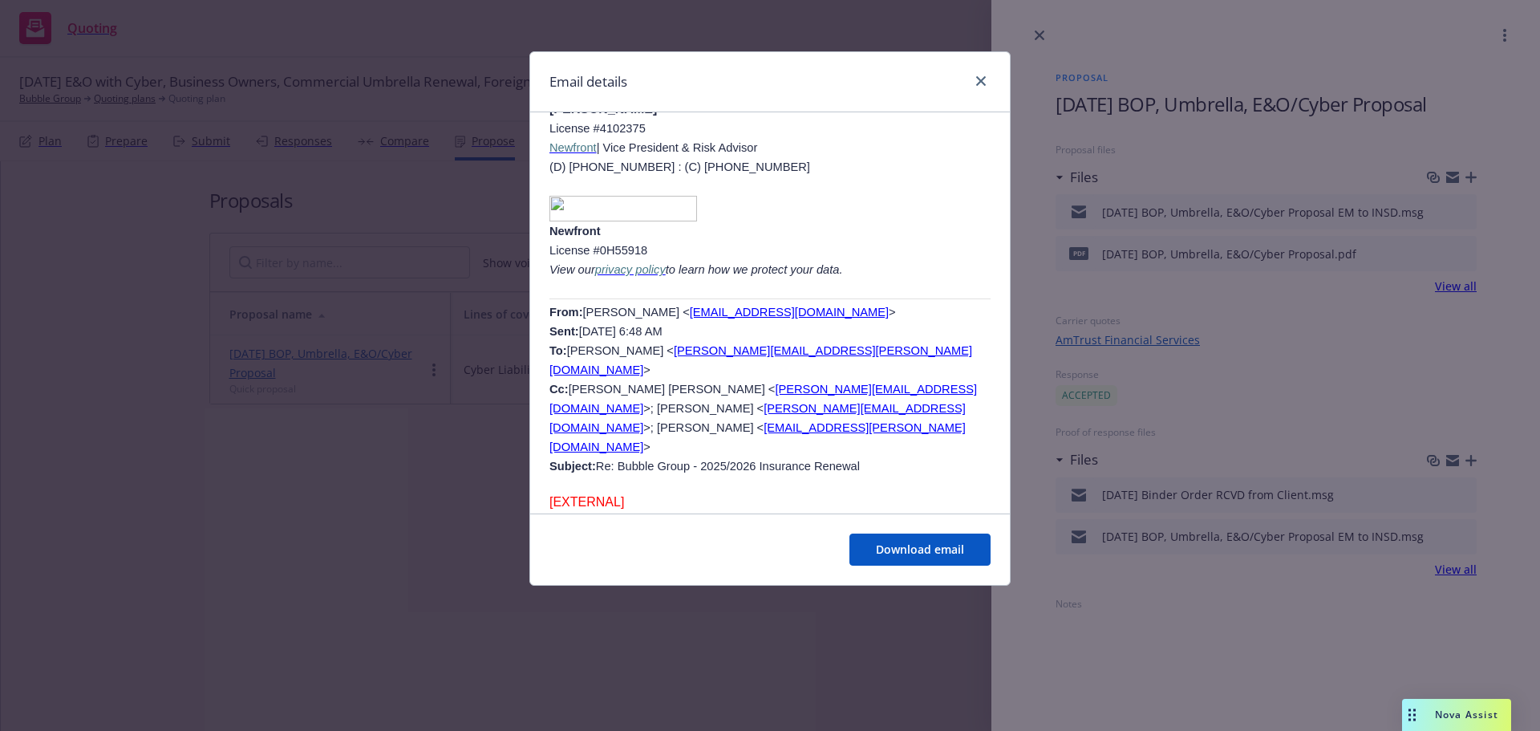
scroll to position [1203, 0]
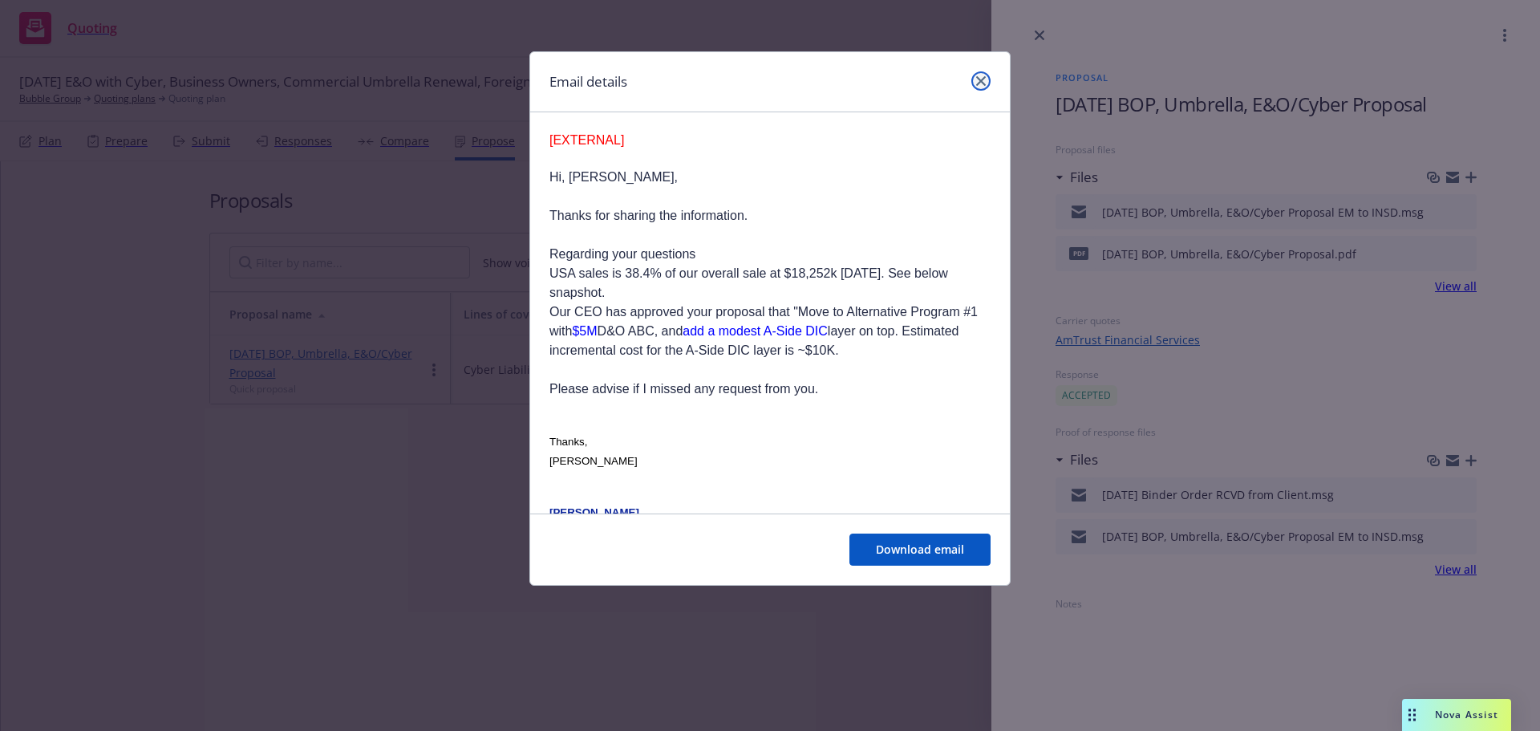
click at [987, 77] on link "close" at bounding box center [980, 80] width 19 height 19
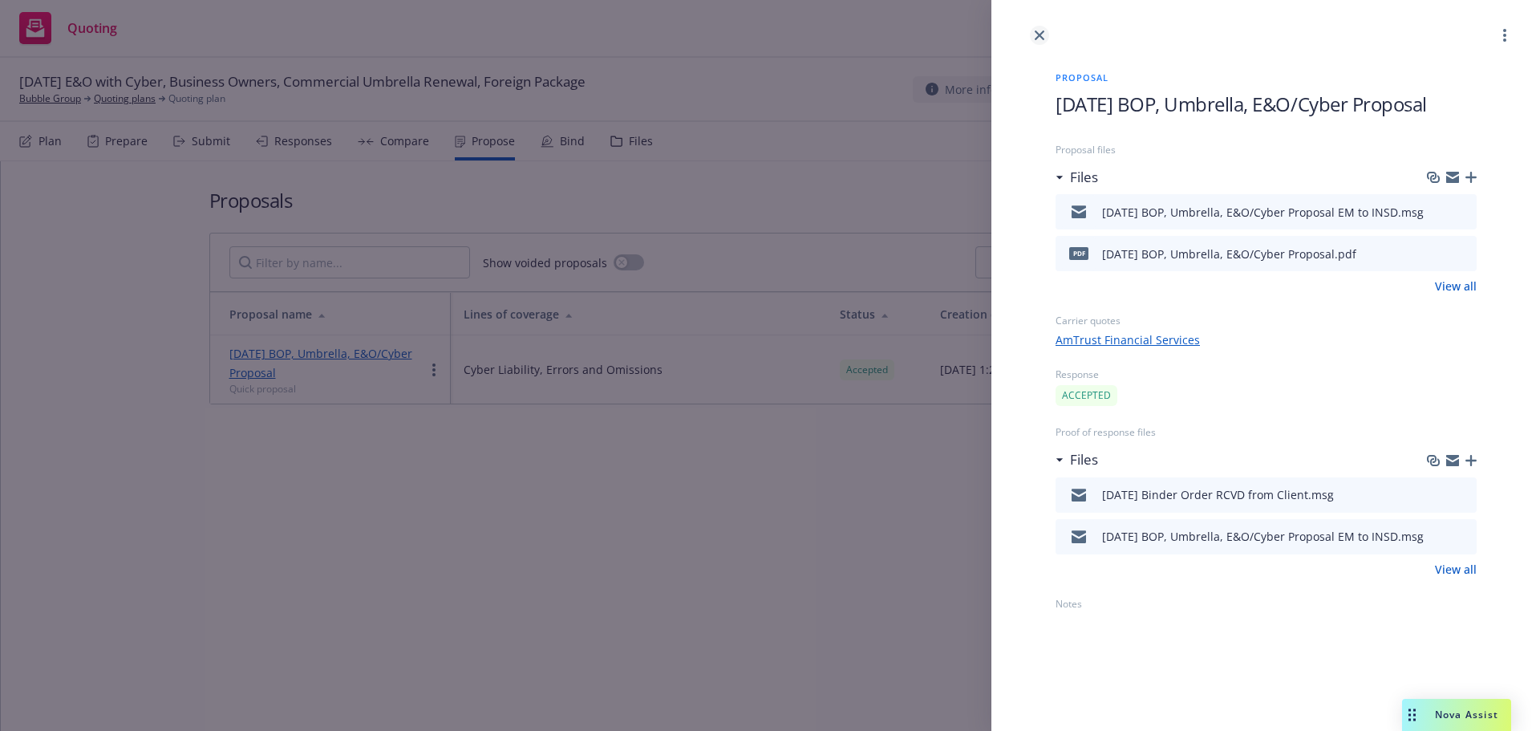
click at [1043, 39] on icon "close" at bounding box center [1040, 35] width 10 height 10
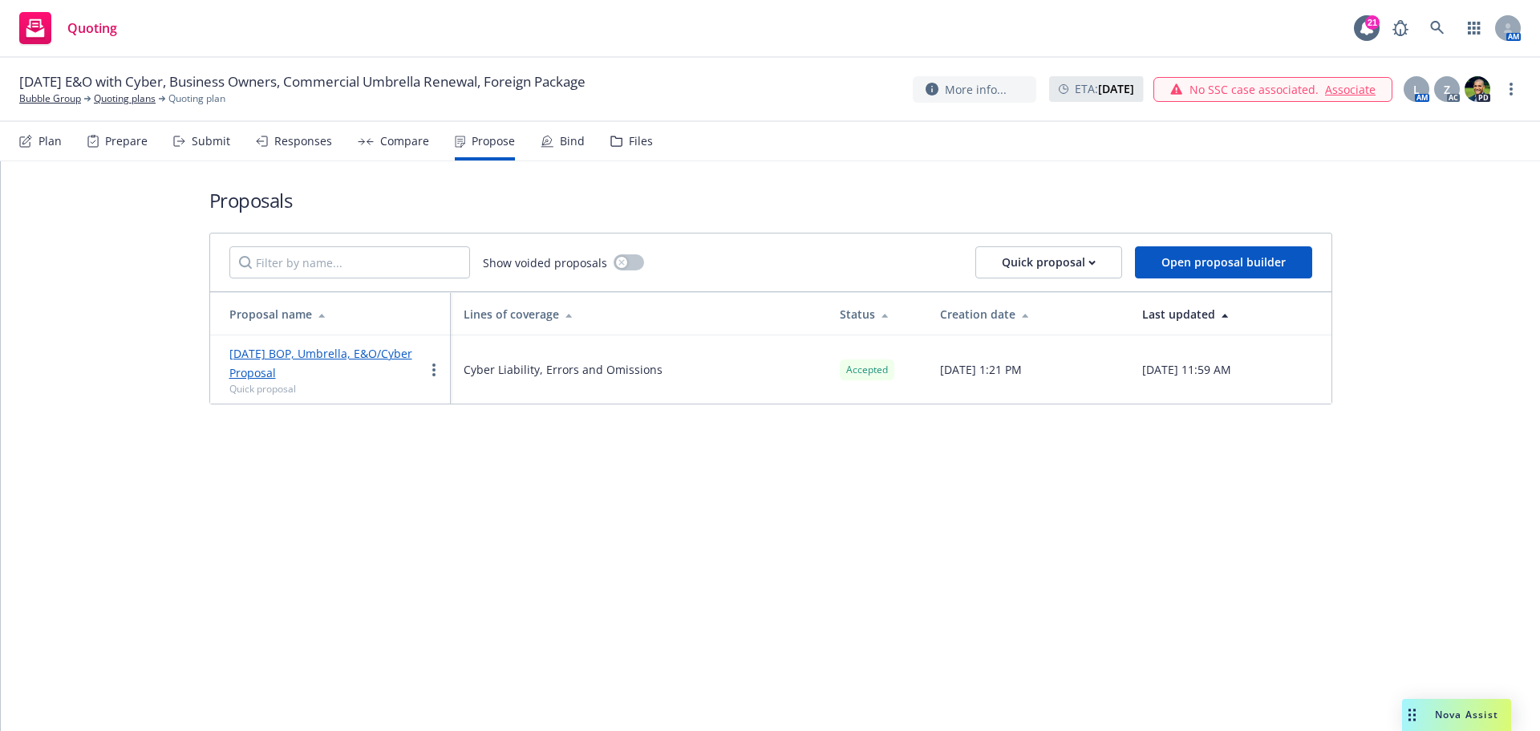
click at [330, 350] on link "[DATE] BOP, Umbrella, E&O/Cyber Proposal" at bounding box center [320, 363] width 183 height 34
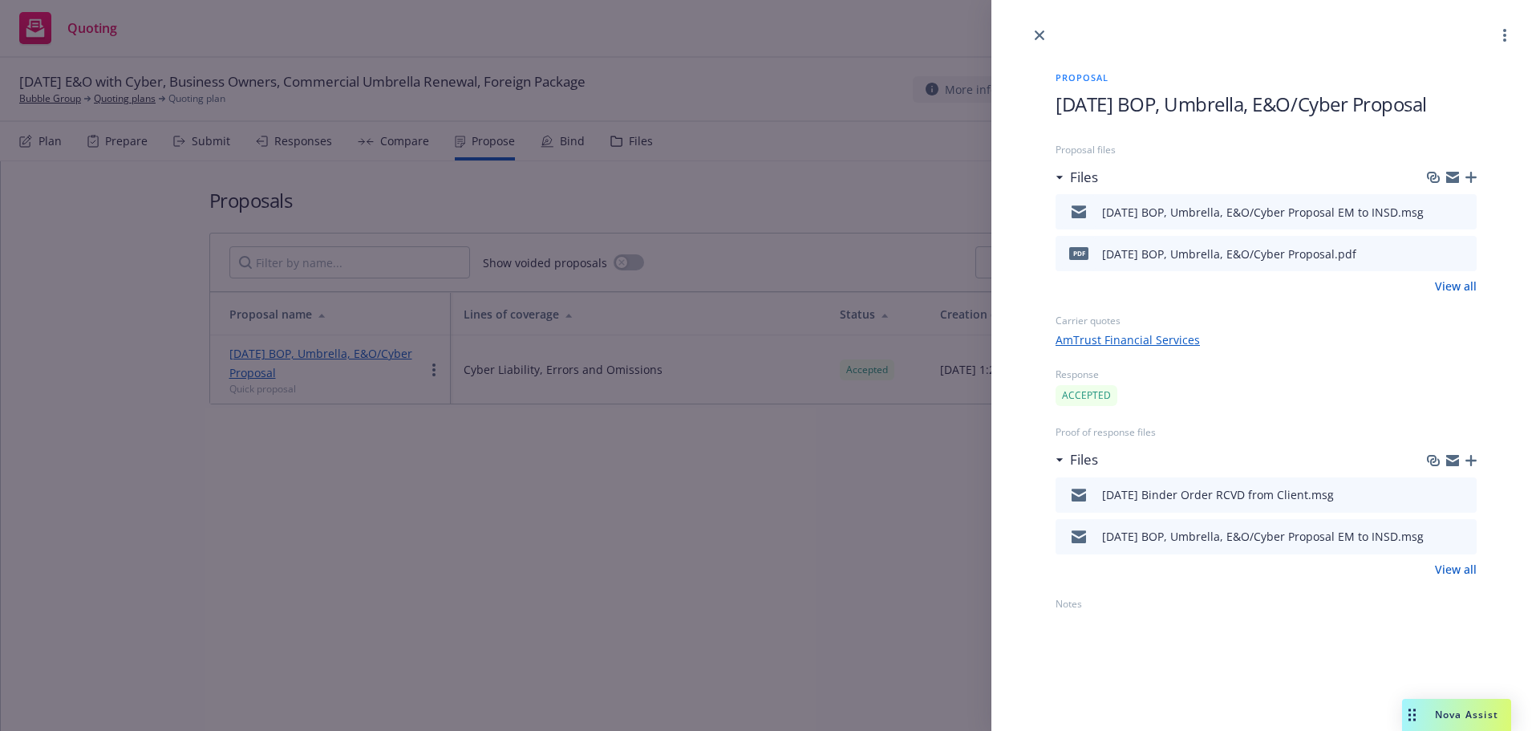
click at [1468, 252] on icon "preview file" at bounding box center [1461, 252] width 14 height 11
click at [1040, 29] on link "close" at bounding box center [1039, 35] width 19 height 19
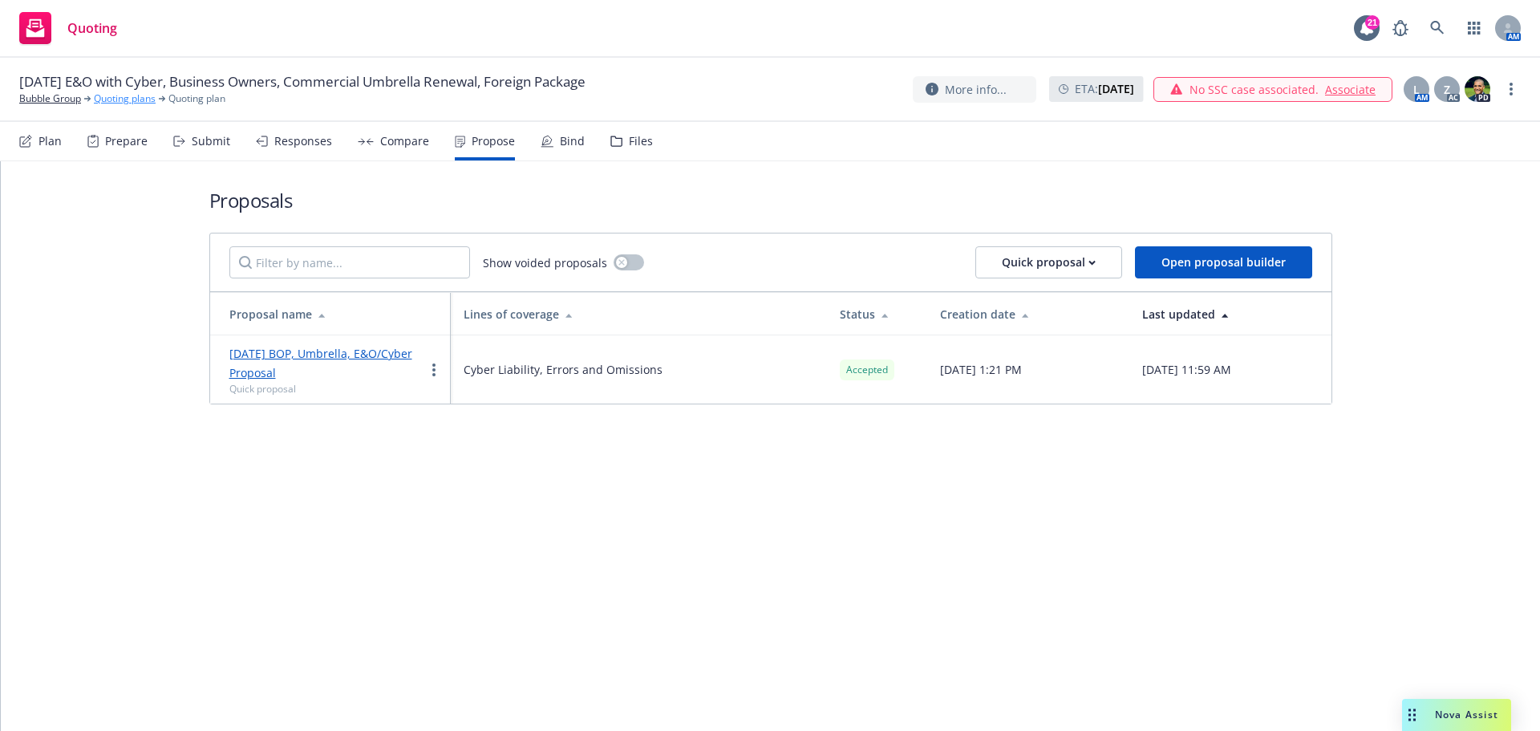
click at [118, 95] on link "Quoting plans" at bounding box center [125, 98] width 62 height 14
